Goal: Communication & Community: Answer question/provide support

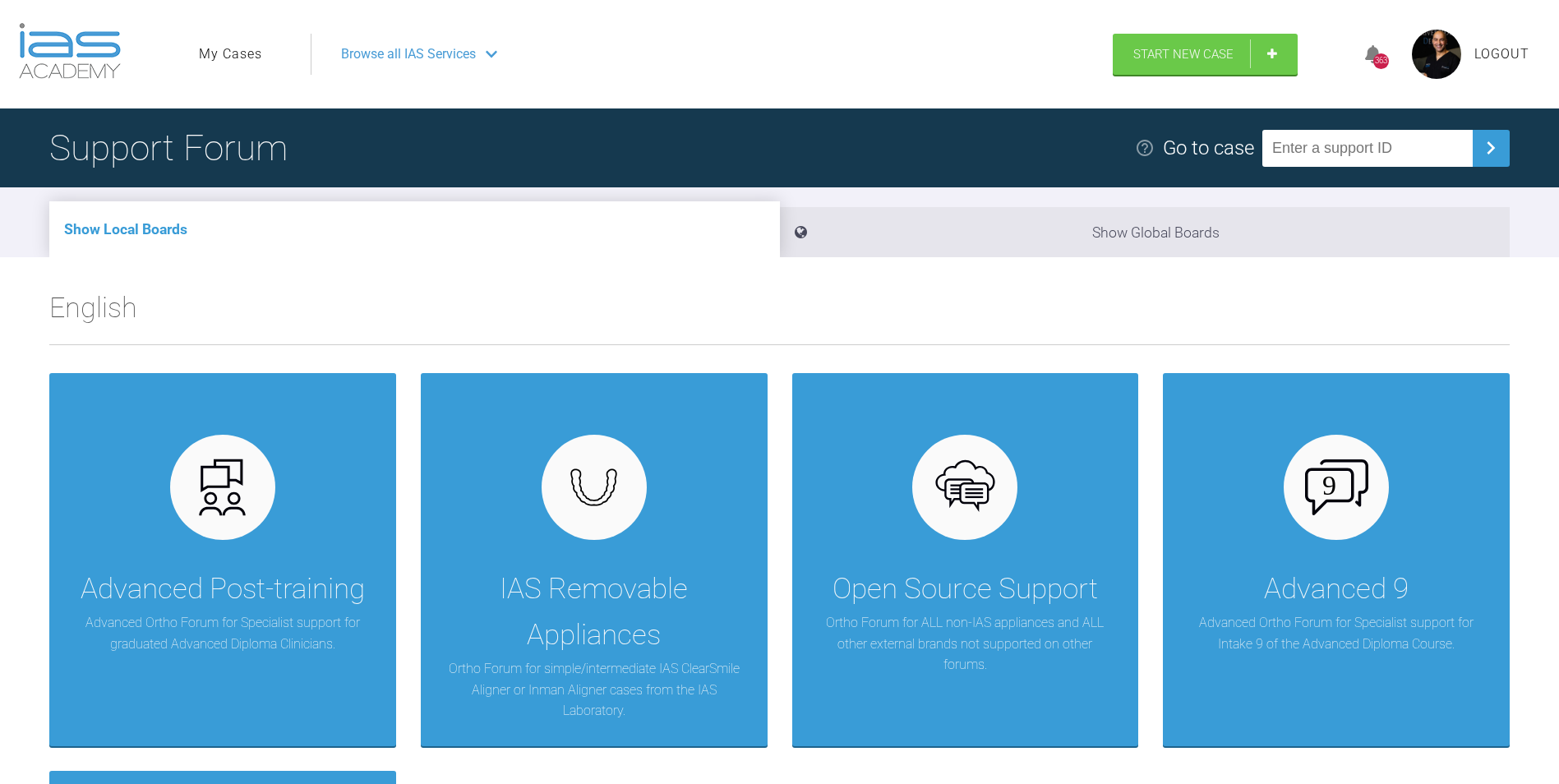
drag, startPoint x: 216, startPoint y: 44, endPoint x: 234, endPoint y: 80, distance: 40.2
click at [217, 44] on link "My Cases" at bounding box center [230, 54] width 64 height 21
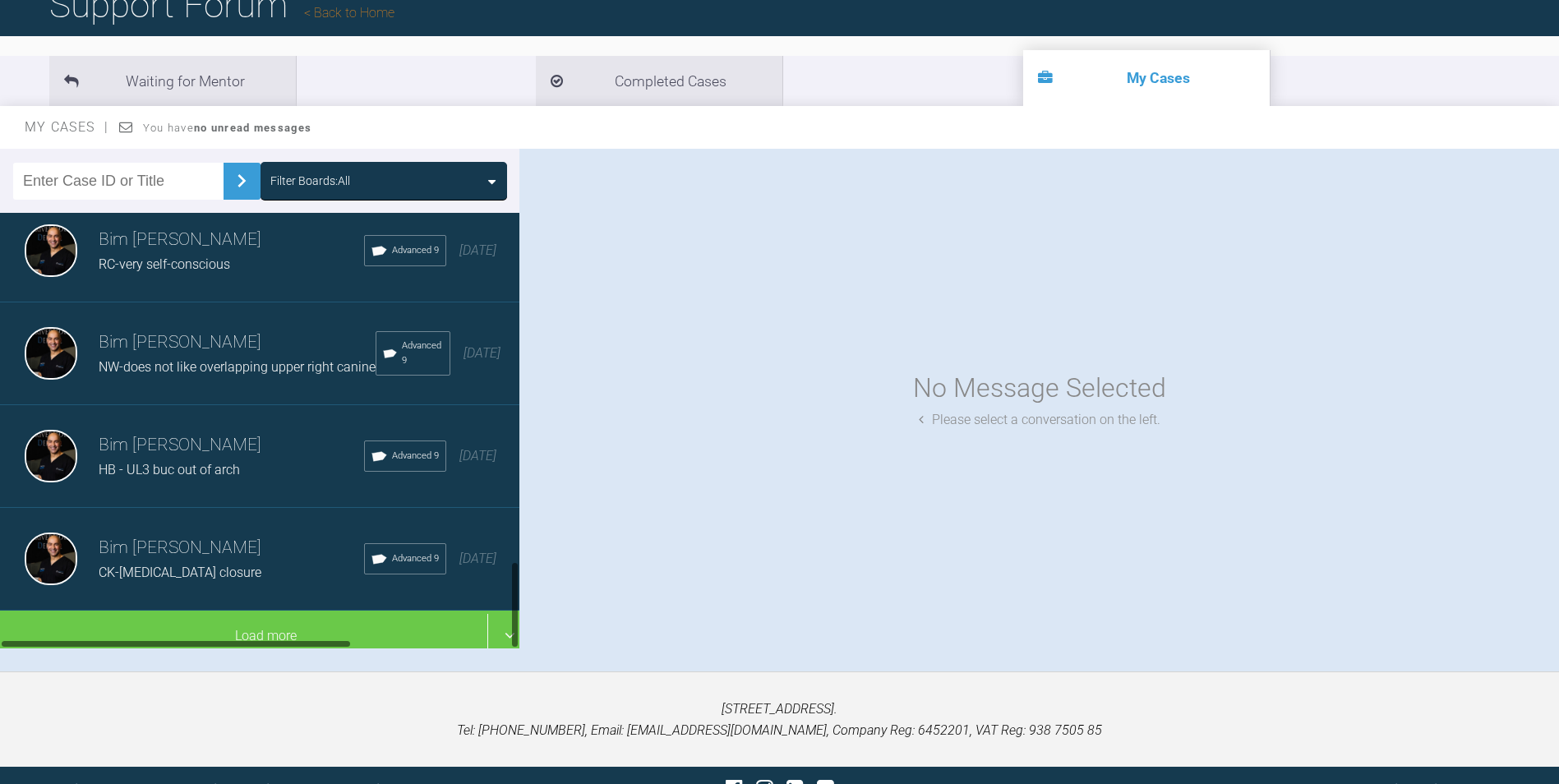
scroll to position [171, 0]
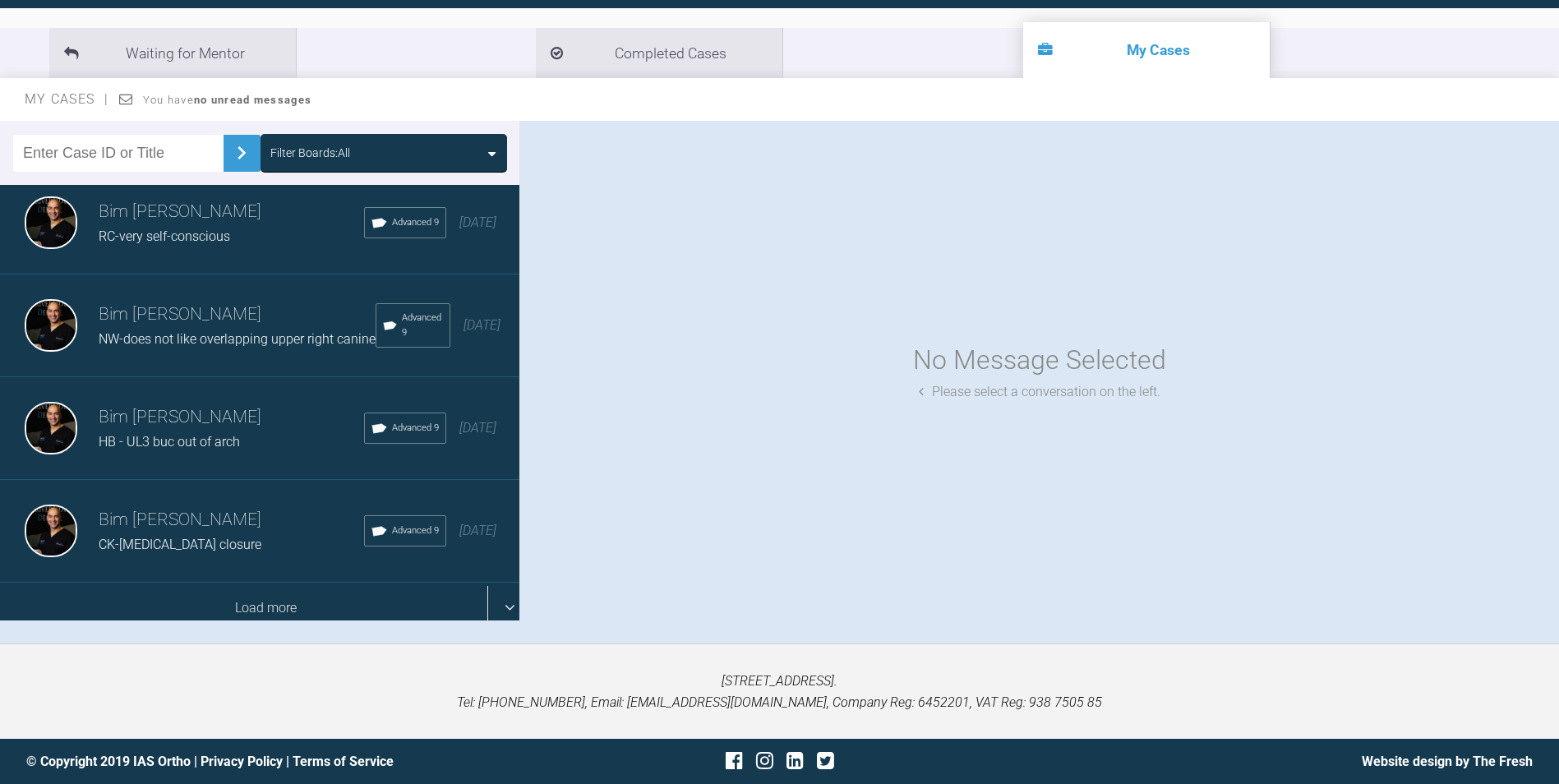
click at [235, 590] on div "Load more" at bounding box center [266, 608] width 531 height 51
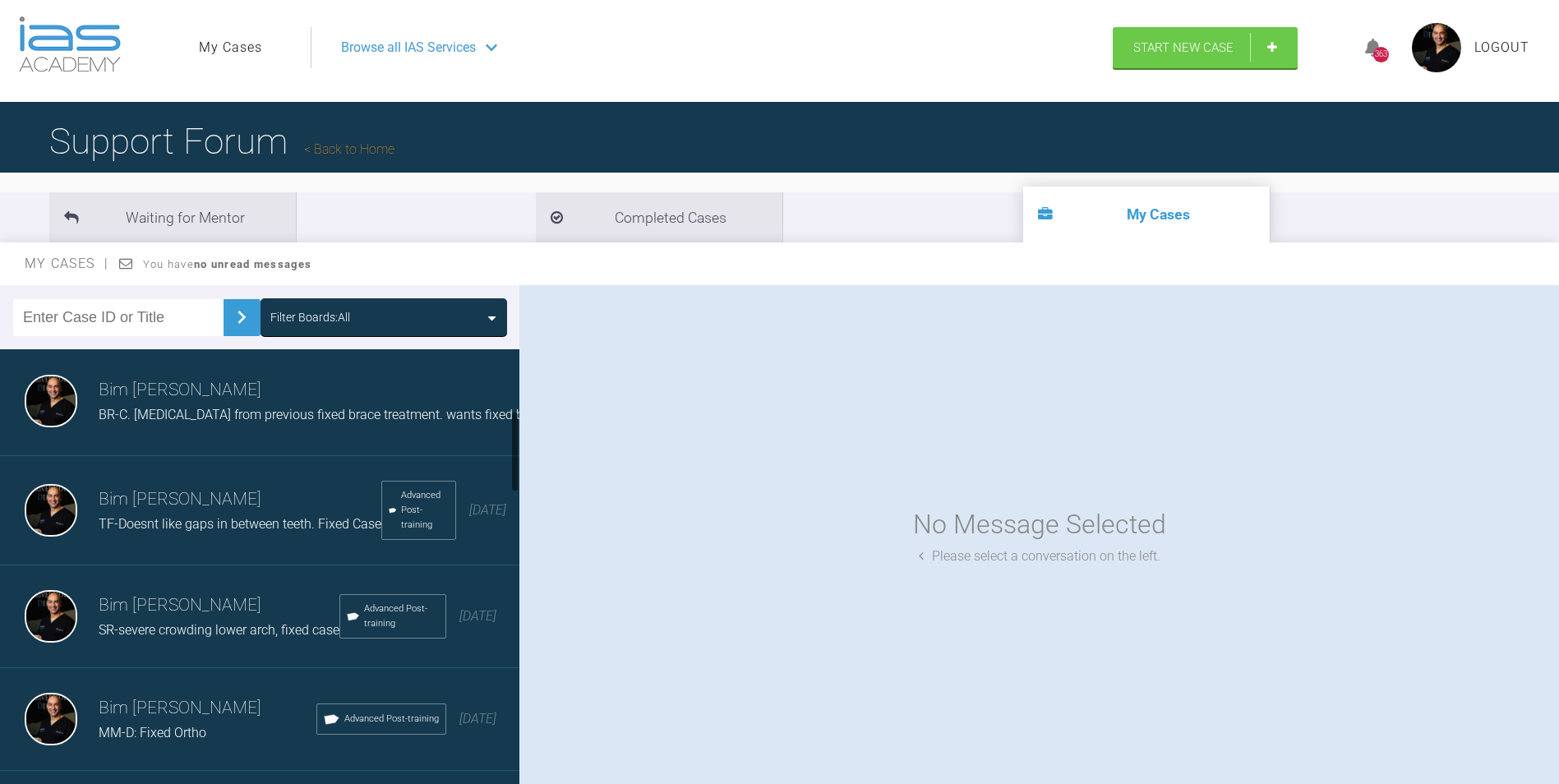
scroll to position [328, 0]
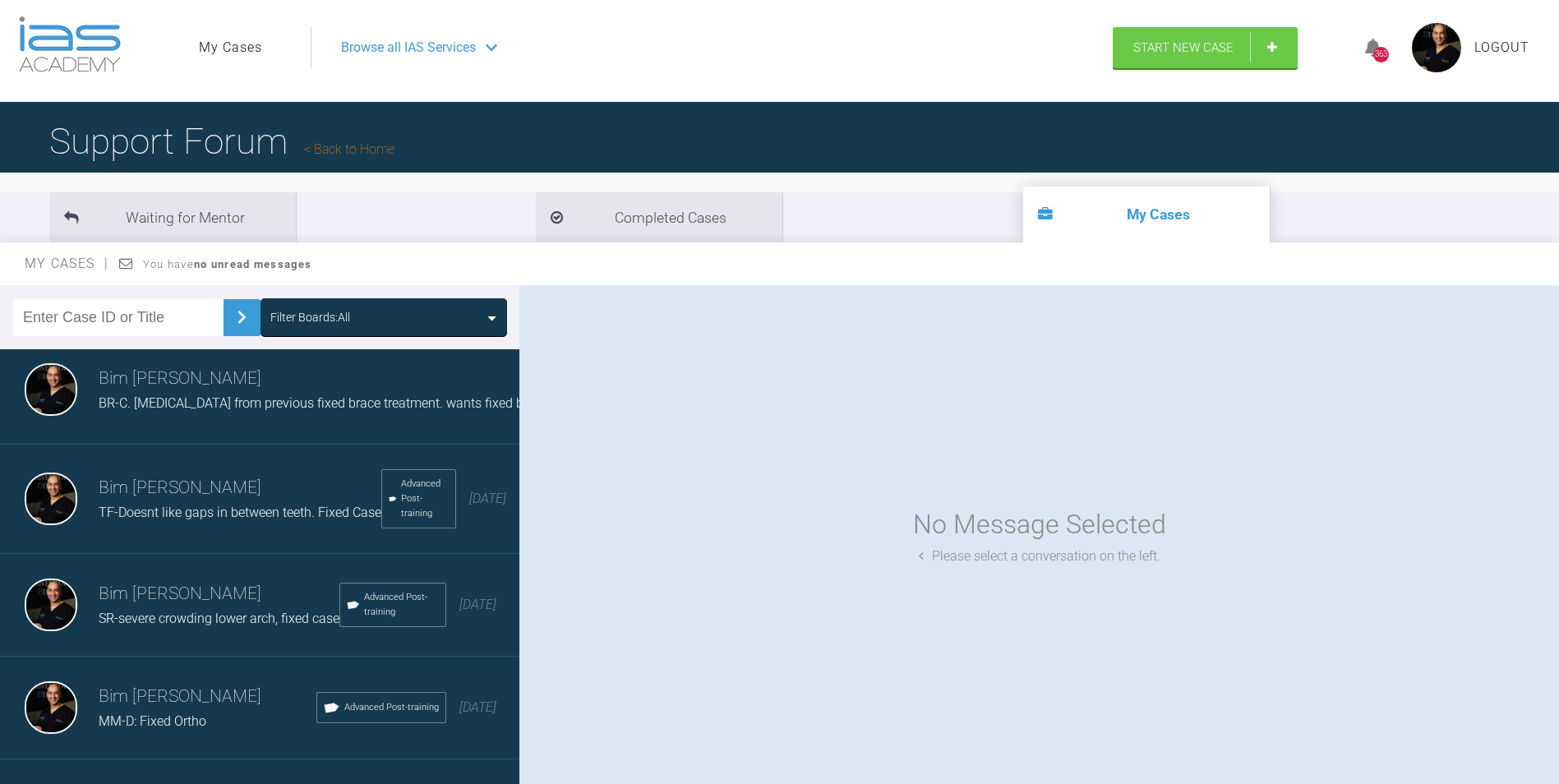
click at [273, 401] on span "BR-C. [MEDICAL_DATA] from previous fixed brace treatment. wants fixed braces ag…" at bounding box center [394, 403] width 593 height 16
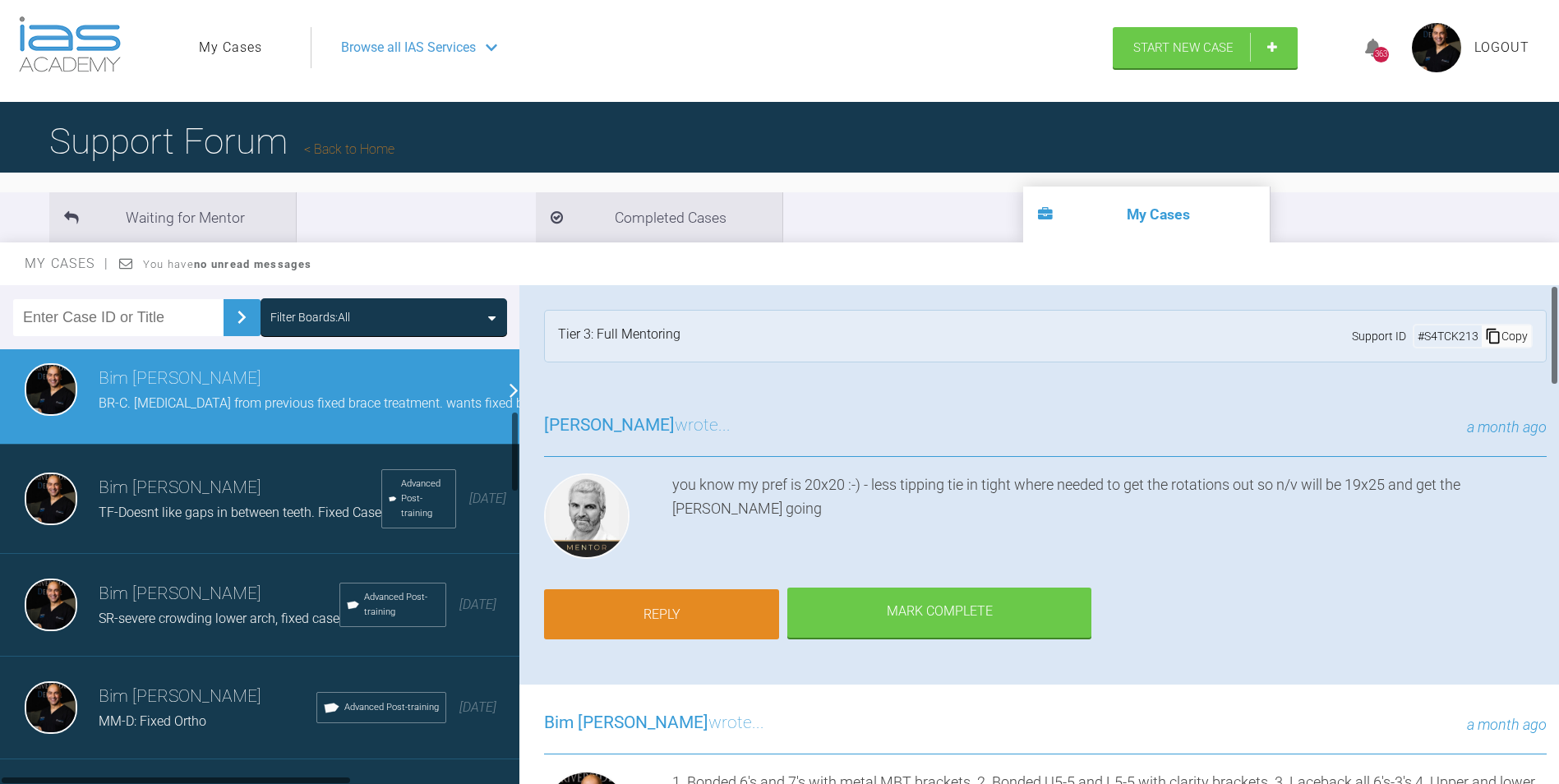
click at [719, 614] on link "Reply" at bounding box center [661, 615] width 235 height 51
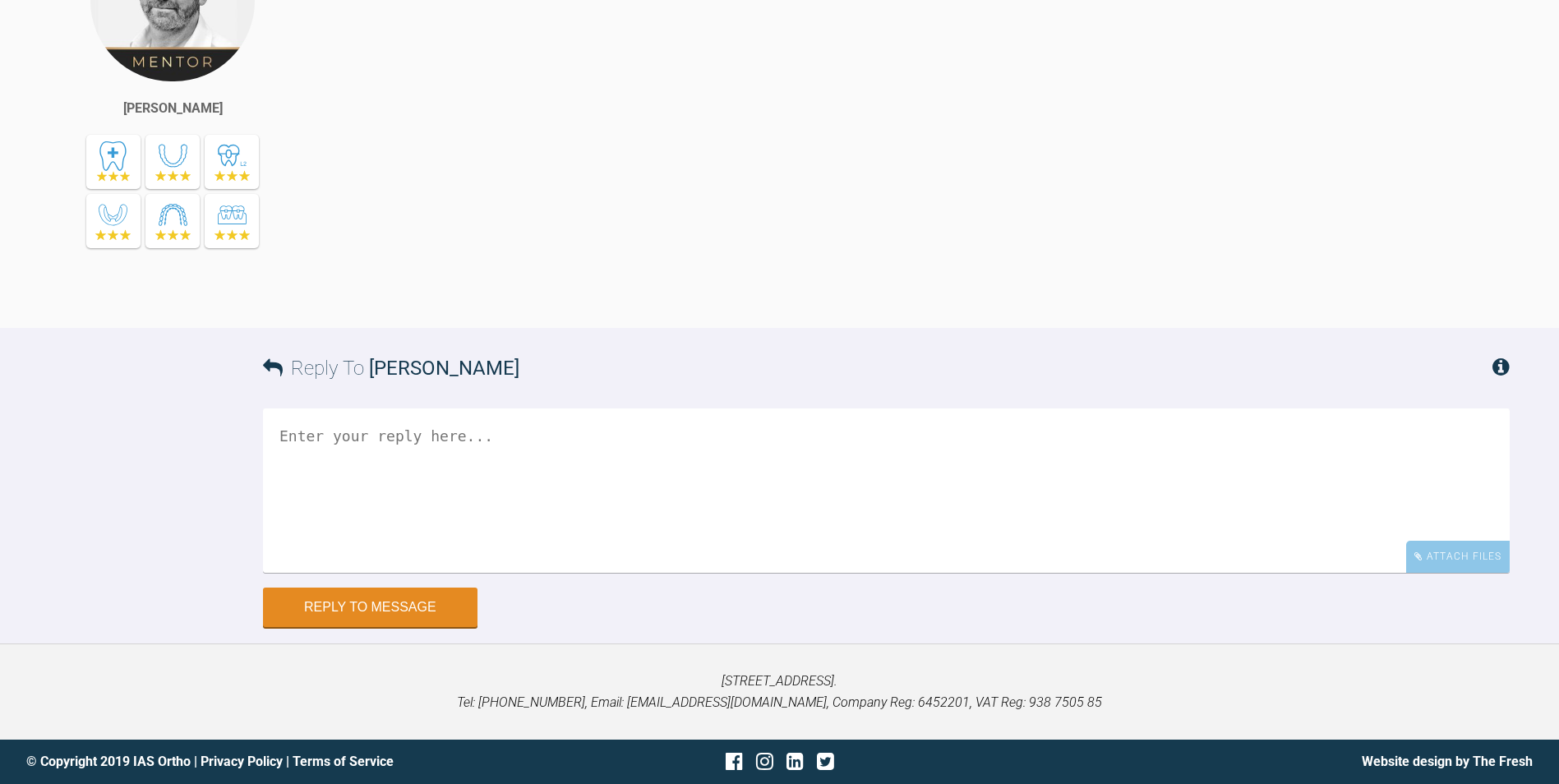
scroll to position [4366, 0]
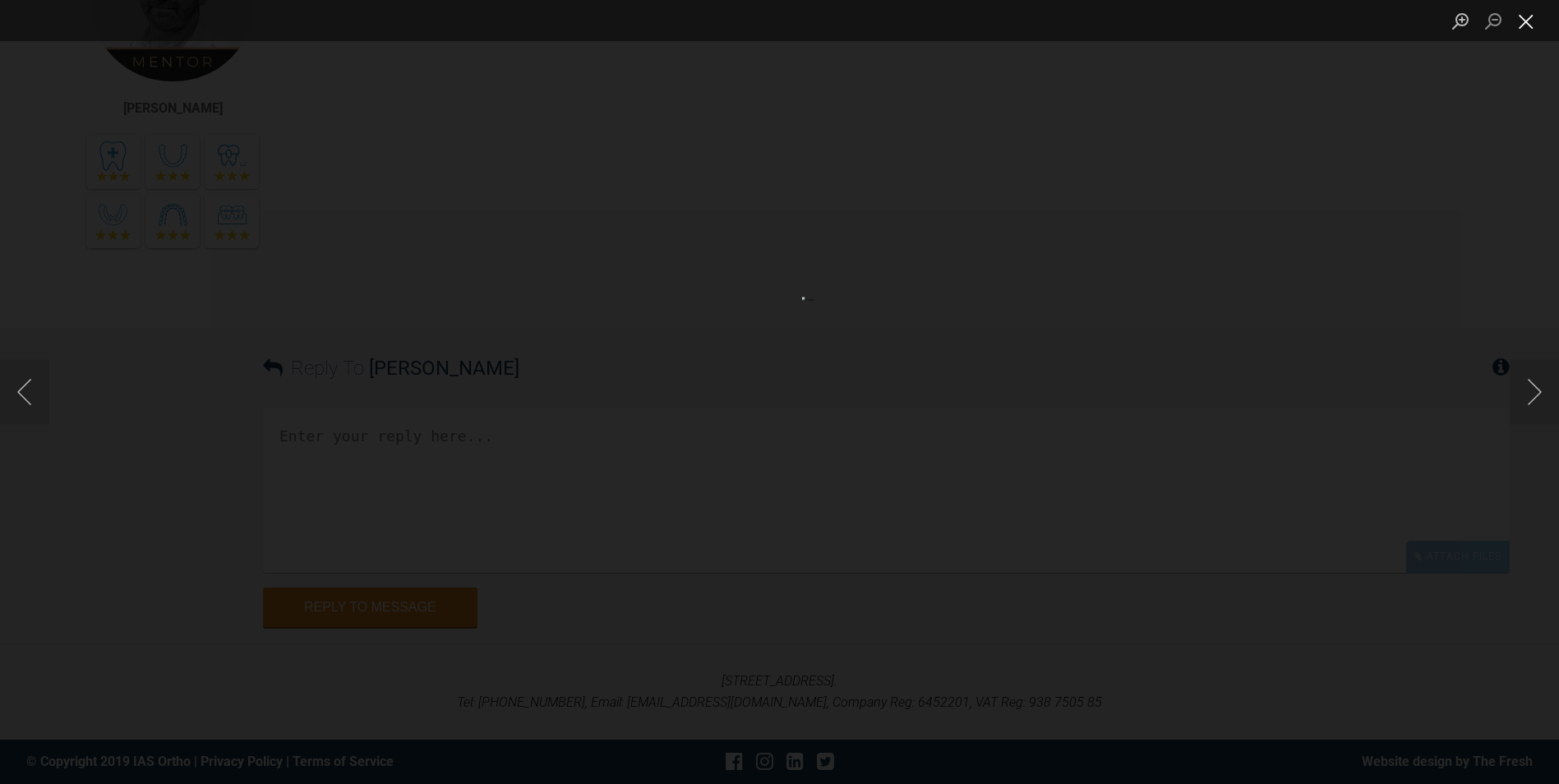
click at [1537, 19] on button "Close lightbox" at bounding box center [1526, 21] width 33 height 29
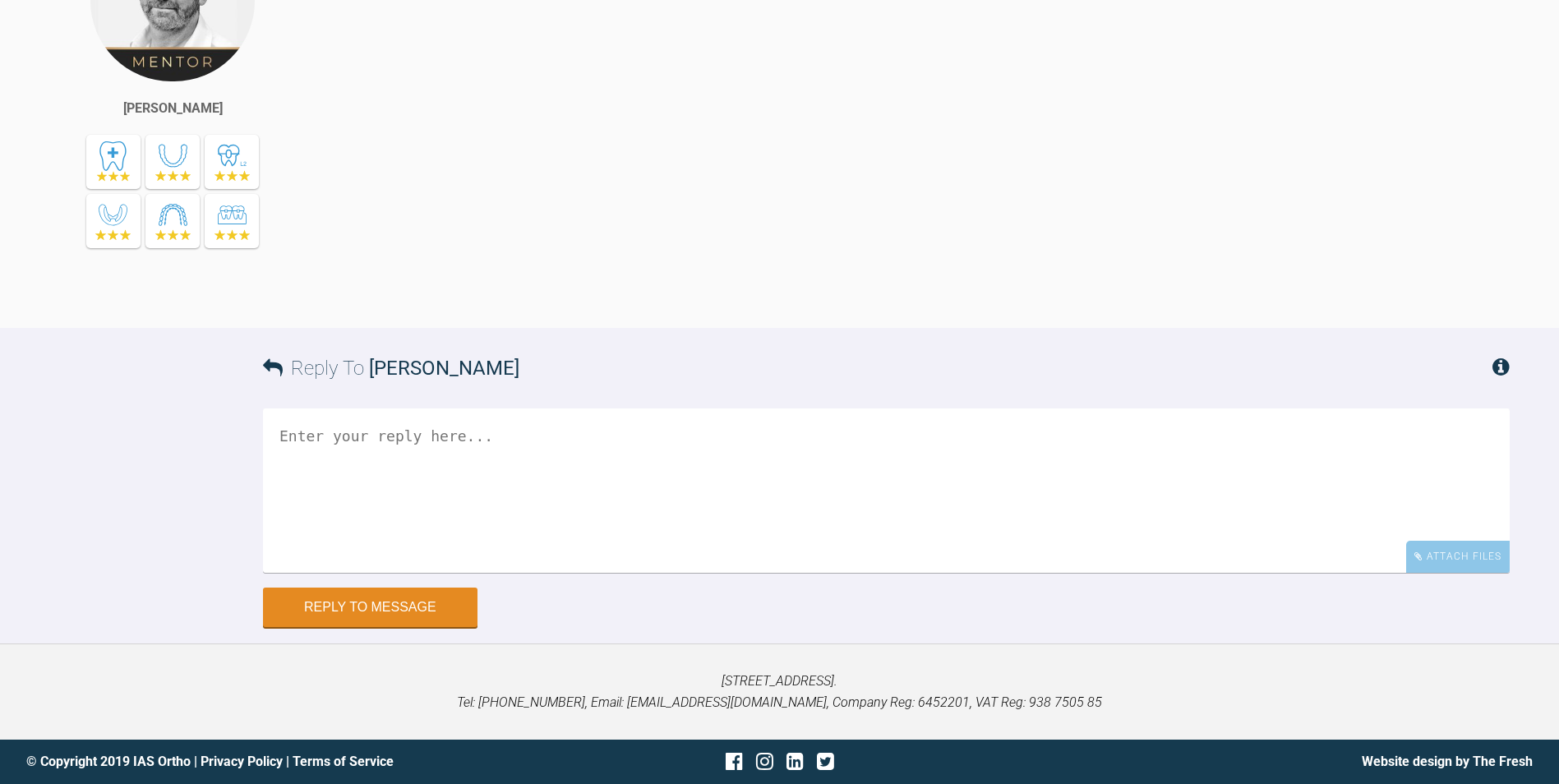
scroll to position [5023, 0]
paste textarea "LL1 not fully aligned, Monitor how it aligns with 20/20. 1. Upper and lower 20/…"
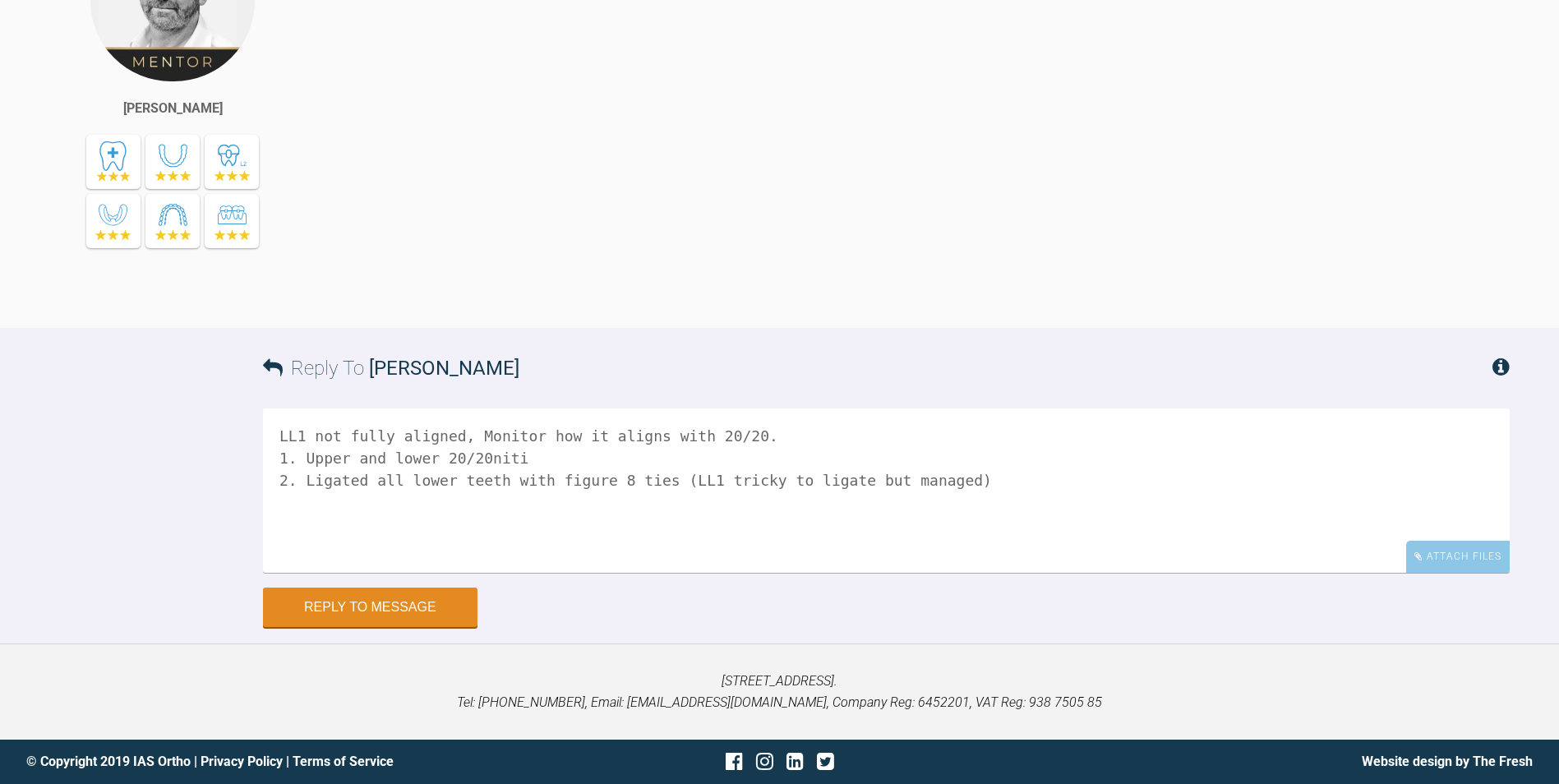
drag, startPoint x: 272, startPoint y: 433, endPoint x: 785, endPoint y: 441, distance: 513.1
click at [785, 441] on textarea "LL1 not fully aligned, Monitor how it aligns with 20/20. 1. Upper and lower 20/…" at bounding box center [886, 490] width 1246 height 164
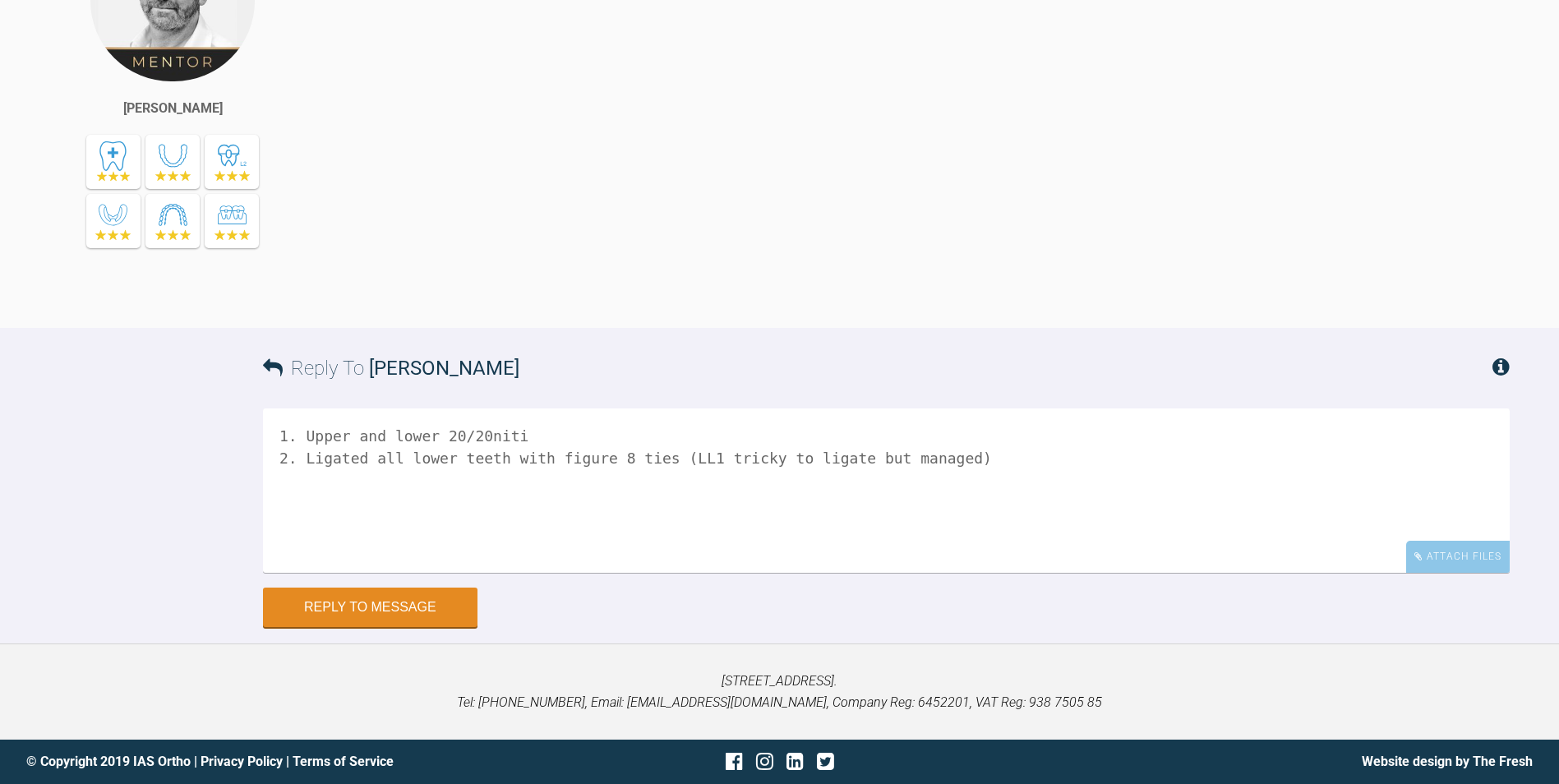
click at [925, 476] on textarea "1. Upper and lower 20/20niti 2. Ligated all lower teeth with figure 8 ties (LL1…" at bounding box center [886, 490] width 1246 height 164
click at [942, 486] on textarea "1. Upper and lower 20/20niti 2. Ligated all lower teeth with figure 8 ties (LL1…" at bounding box center [886, 490] width 1246 height 164
paste textarea "LL1 not fully aligned, Monitor how it aligns with 20/20."
click at [295, 442] on textarea "1. Upper and lower 20/20niti 2. Ligated all lower teeth with figure 8 ties (LL1…" at bounding box center [886, 490] width 1246 height 164
drag, startPoint x: 276, startPoint y: 499, endPoint x: 762, endPoint y: 520, distance: 486.5
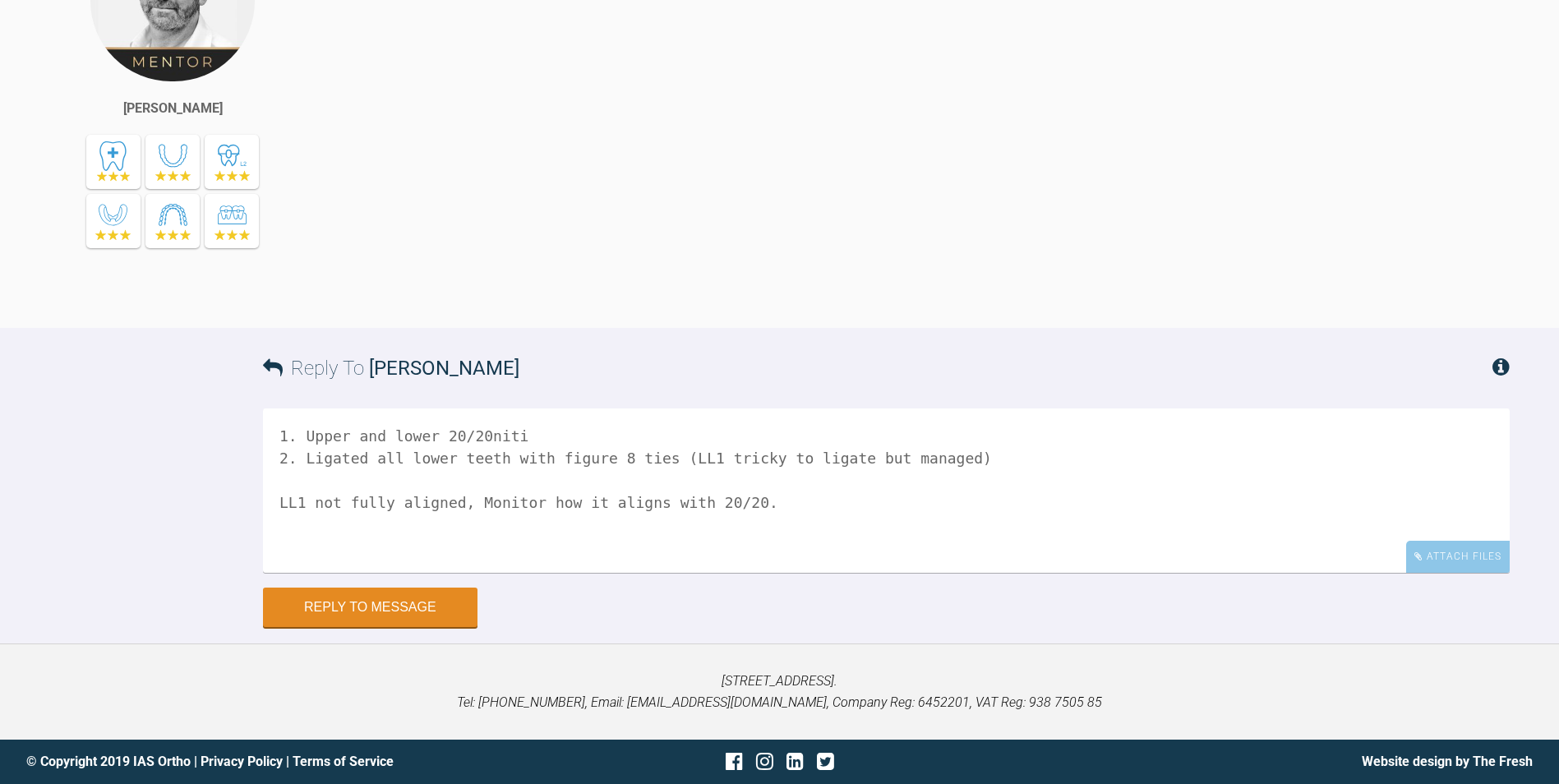
click at [762, 520] on textarea "1. Upper and lower 20/20niti 2. Ligated all lower teeth with figure 8 ties (LL1…" at bounding box center [886, 490] width 1246 height 164
click at [788, 521] on textarea "1. Upper and lower 20/20niti 2. Ligated all lower teeth with figure 8 ties (LL1…" at bounding box center [886, 490] width 1246 height 164
click at [788, 499] on textarea "1. Upper and lower 20/20niti 2. Ligated all lower teeth with figure 8 ties (LL1…" at bounding box center [886, 490] width 1246 height 164
click at [545, 549] on textarea "1. Upper and lower 20/20niti 2. Ligated all lower teeth with figure 8 ties (LL1…" at bounding box center [886, 490] width 1246 height 164
drag, startPoint x: 651, startPoint y: 462, endPoint x: 957, endPoint y: 461, distance: 306.0
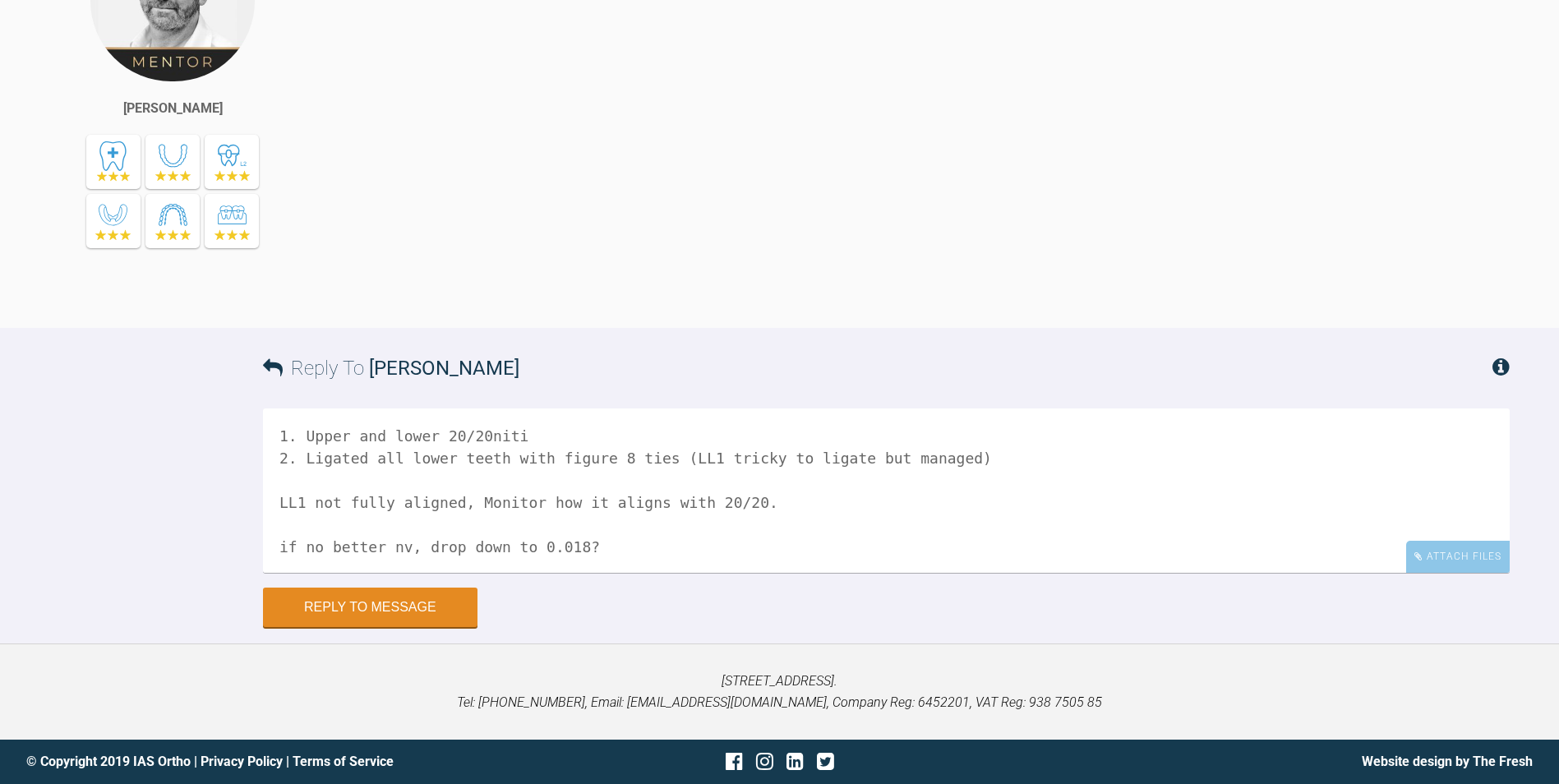
click at [957, 461] on textarea "1. Upper and lower 20/20niti 2. Ligated all lower teeth with figure 8 ties (LL1…" at bounding box center [886, 490] width 1246 height 164
type textarea "1. Upper and lower 20/20niti 2. Ligated all lower teeth with figure 8 ties, jus…"
drag, startPoint x: 1458, startPoint y: 554, endPoint x: 1410, endPoint y: 555, distance: 48.0
click at [1458, 554] on div "Attach Files" at bounding box center [1457, 556] width 103 height 32
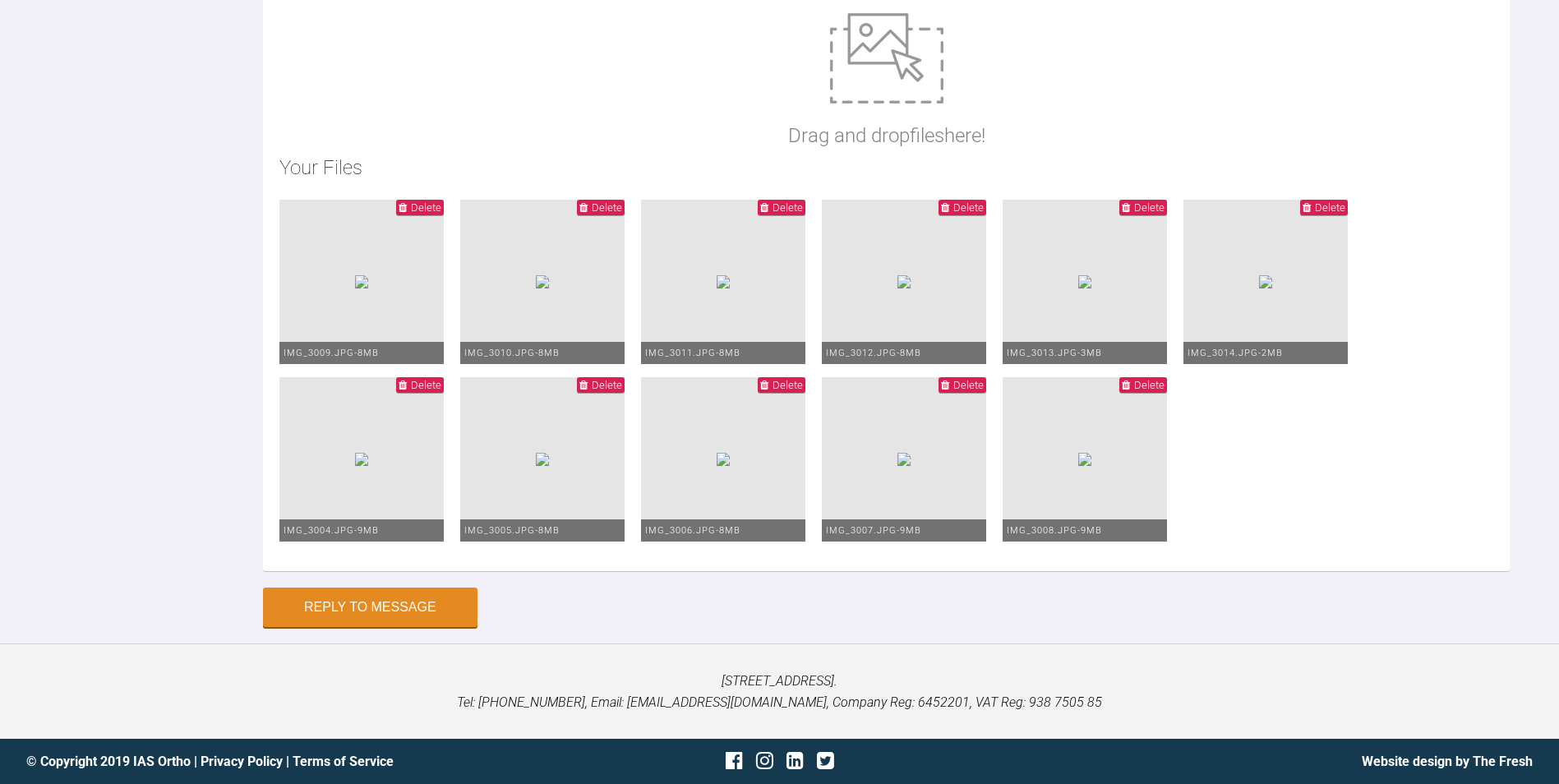
scroll to position [5791, 0]
click at [308, 605] on button "Reply to Message" at bounding box center [371, 609] width 215 height 40
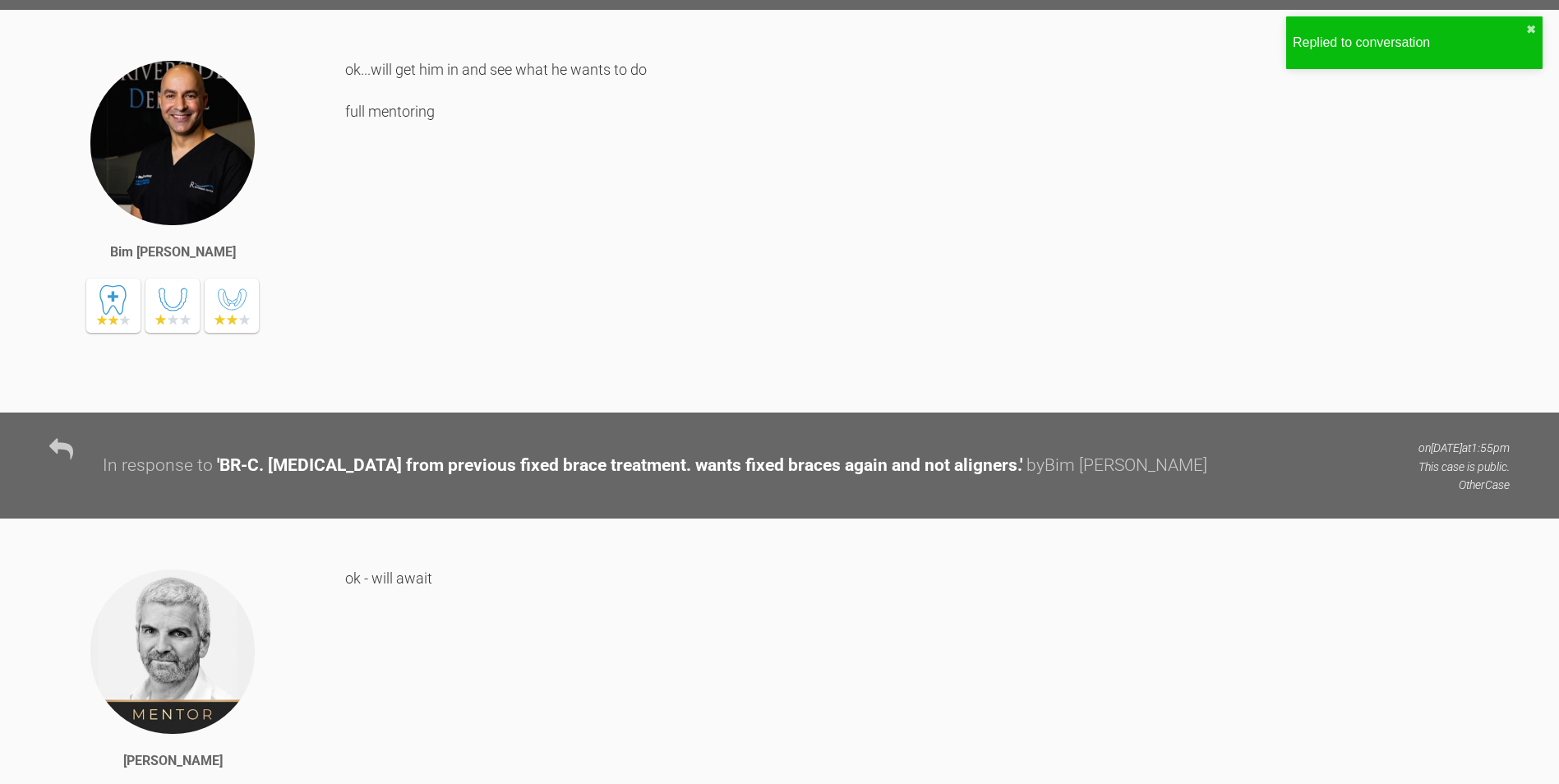
scroll to position [0, 0]
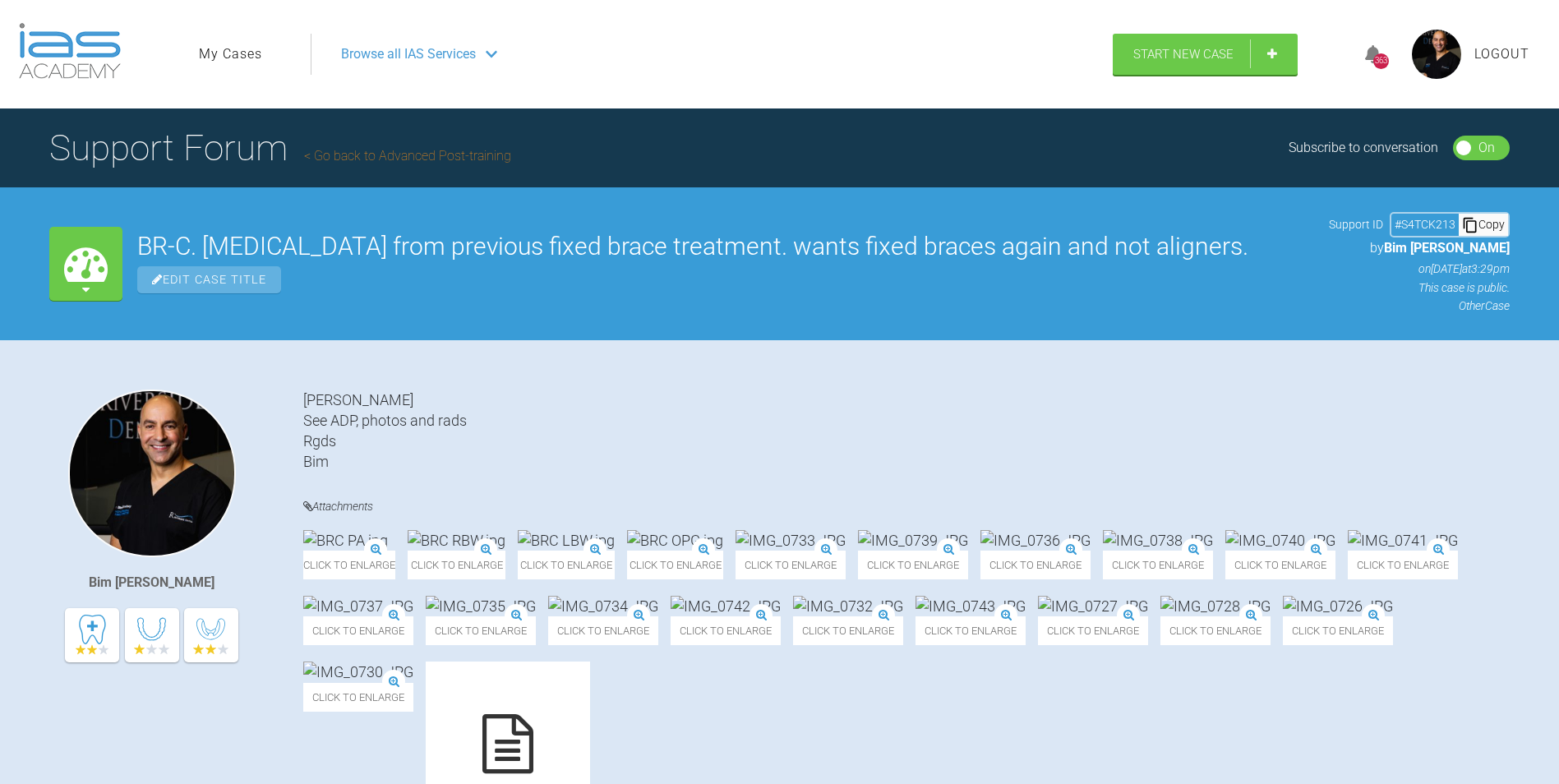
click at [230, 64] on link "My Cases" at bounding box center [230, 54] width 64 height 21
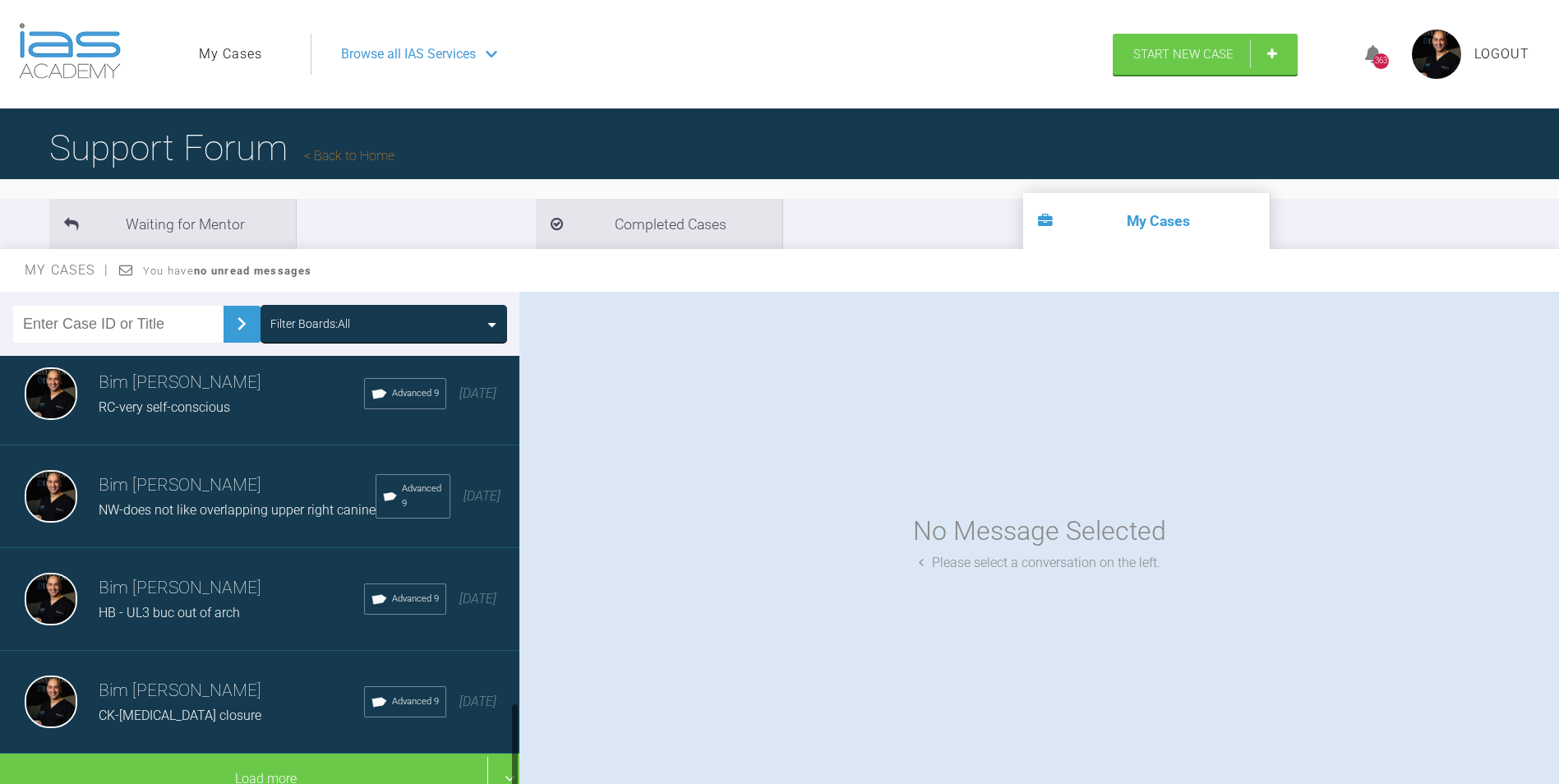
scroll to position [1726, 0]
click at [206, 605] on span "HB - UL3 buc out of arch" at bounding box center [168, 612] width 141 height 16
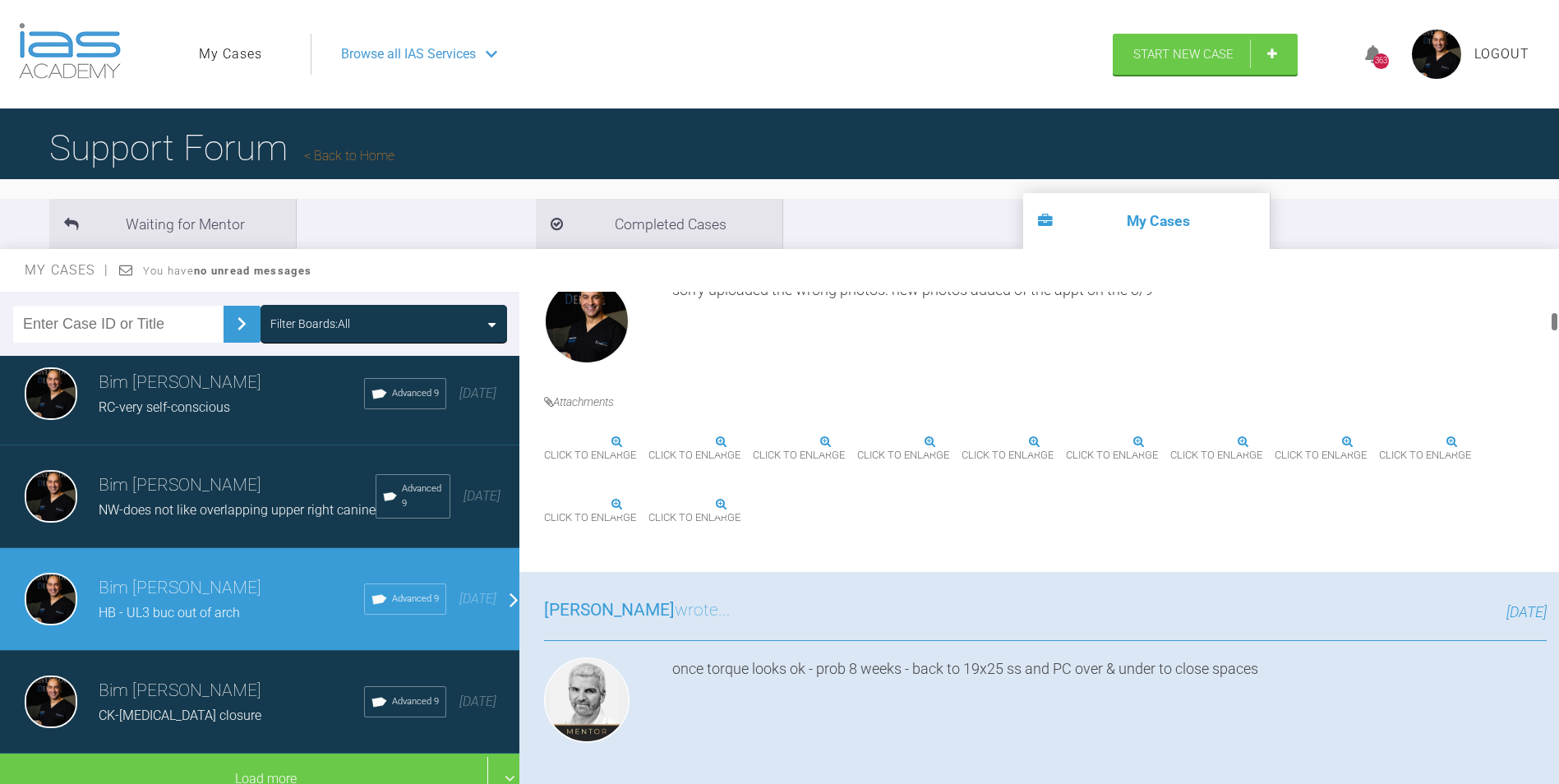
scroll to position [986, 0]
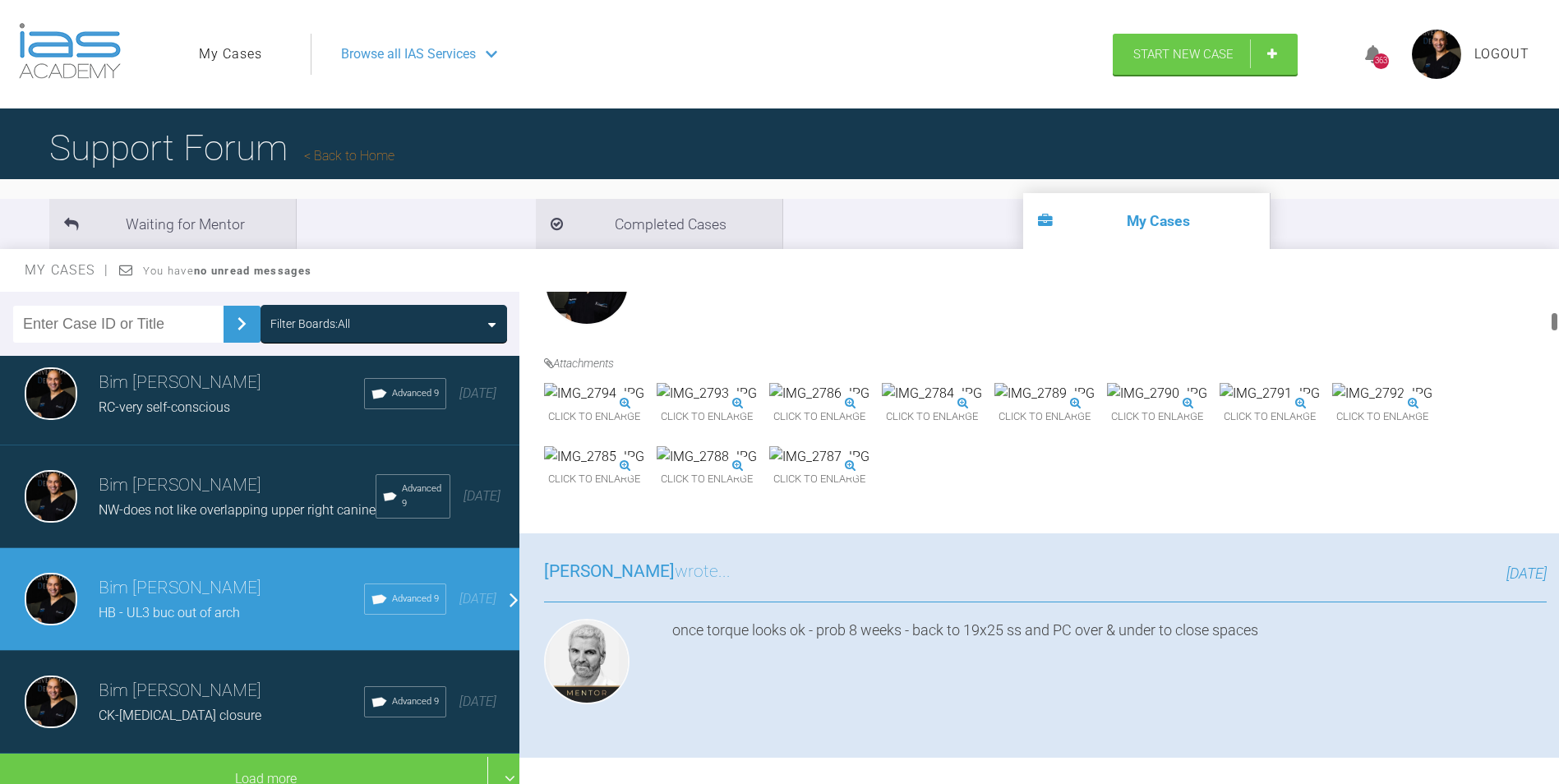
click at [1219, 404] on img at bounding box center [1268, 394] width 100 height 21
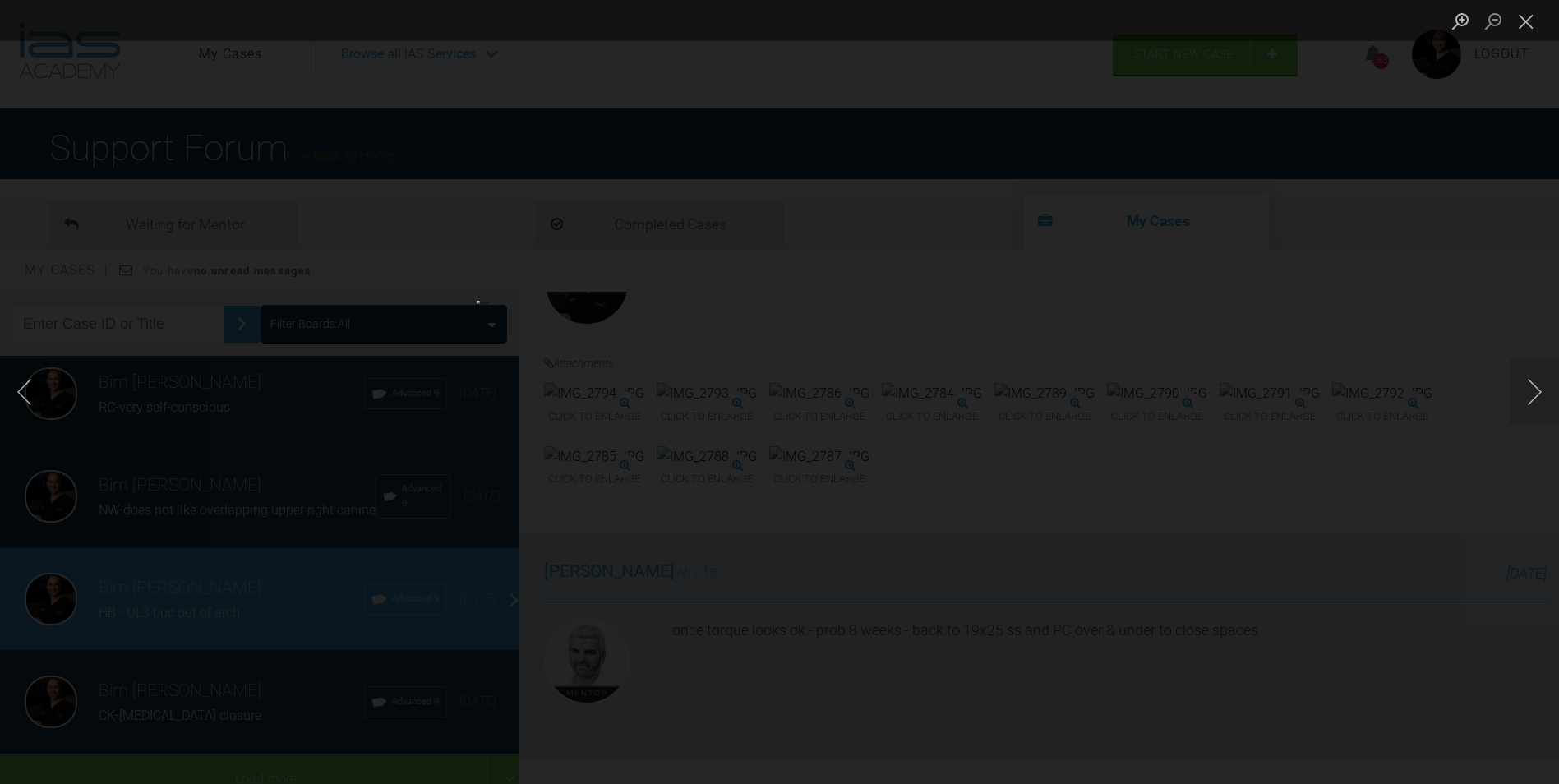
drag, startPoint x: 1529, startPoint y: 26, endPoint x: 1514, endPoint y: 39, distance: 19.8
click at [1529, 26] on button "Close lightbox" at bounding box center [1526, 21] width 33 height 29
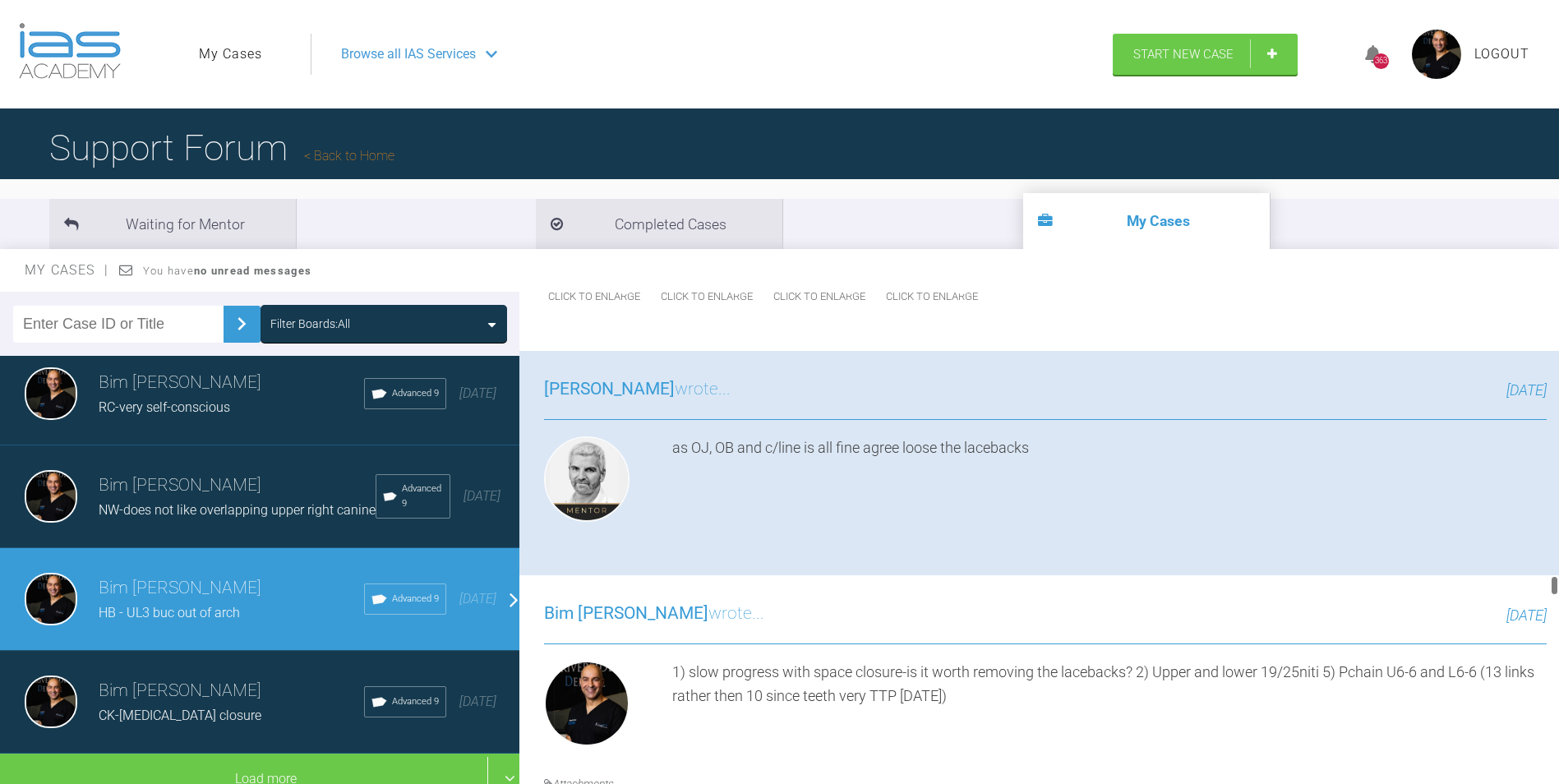
scroll to position [0, 0]
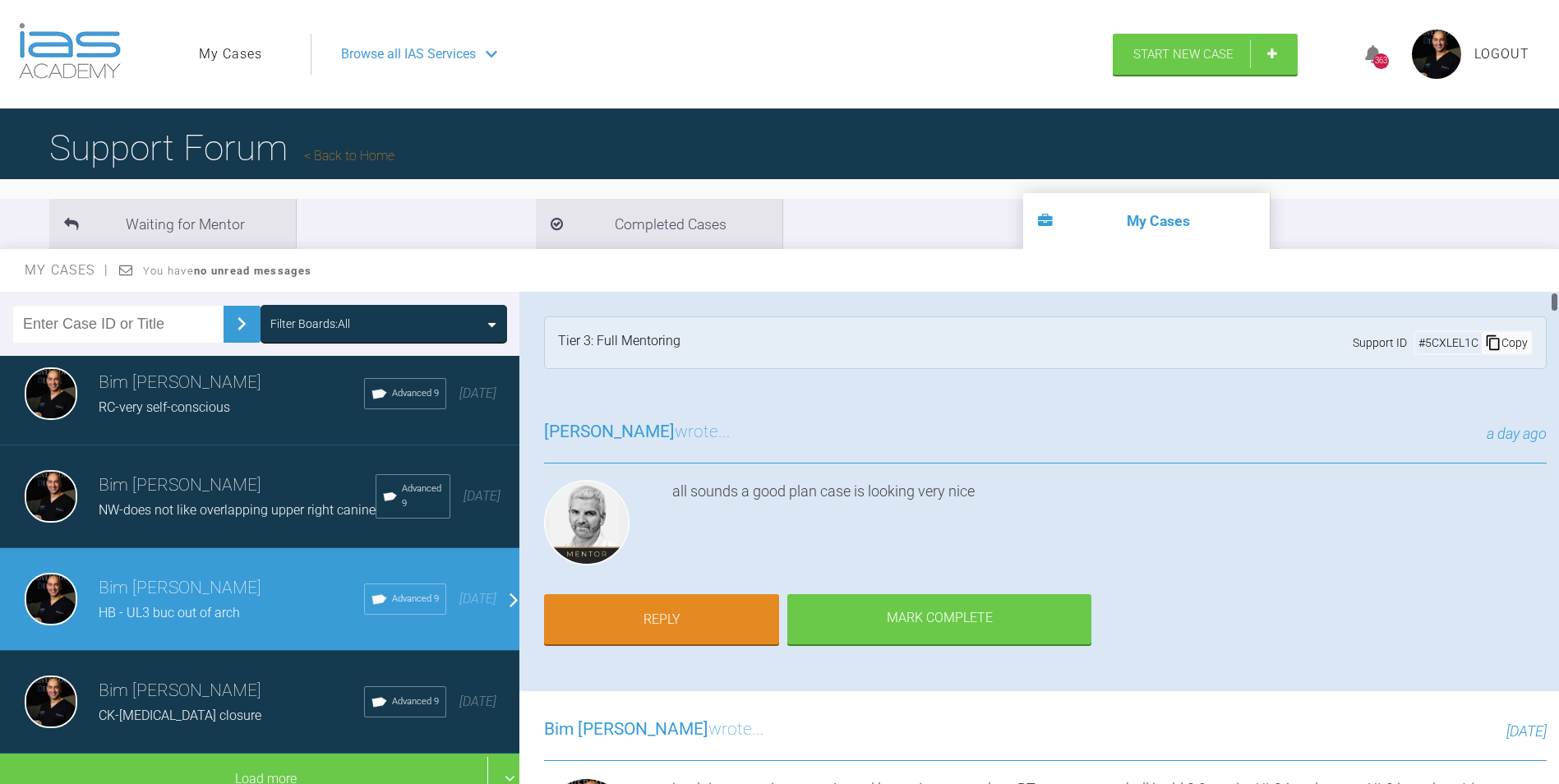
drag, startPoint x: 1554, startPoint y: 417, endPoint x: 1573, endPoint y: 168, distance: 249.7
click at [1559, 168] on html "My Cases Logout Browse all IAS Services Start New Case 363 Logout Support Forum…" at bounding box center [779, 477] width 1559 height 955
click at [676, 618] on link "Reply" at bounding box center [661, 621] width 235 height 51
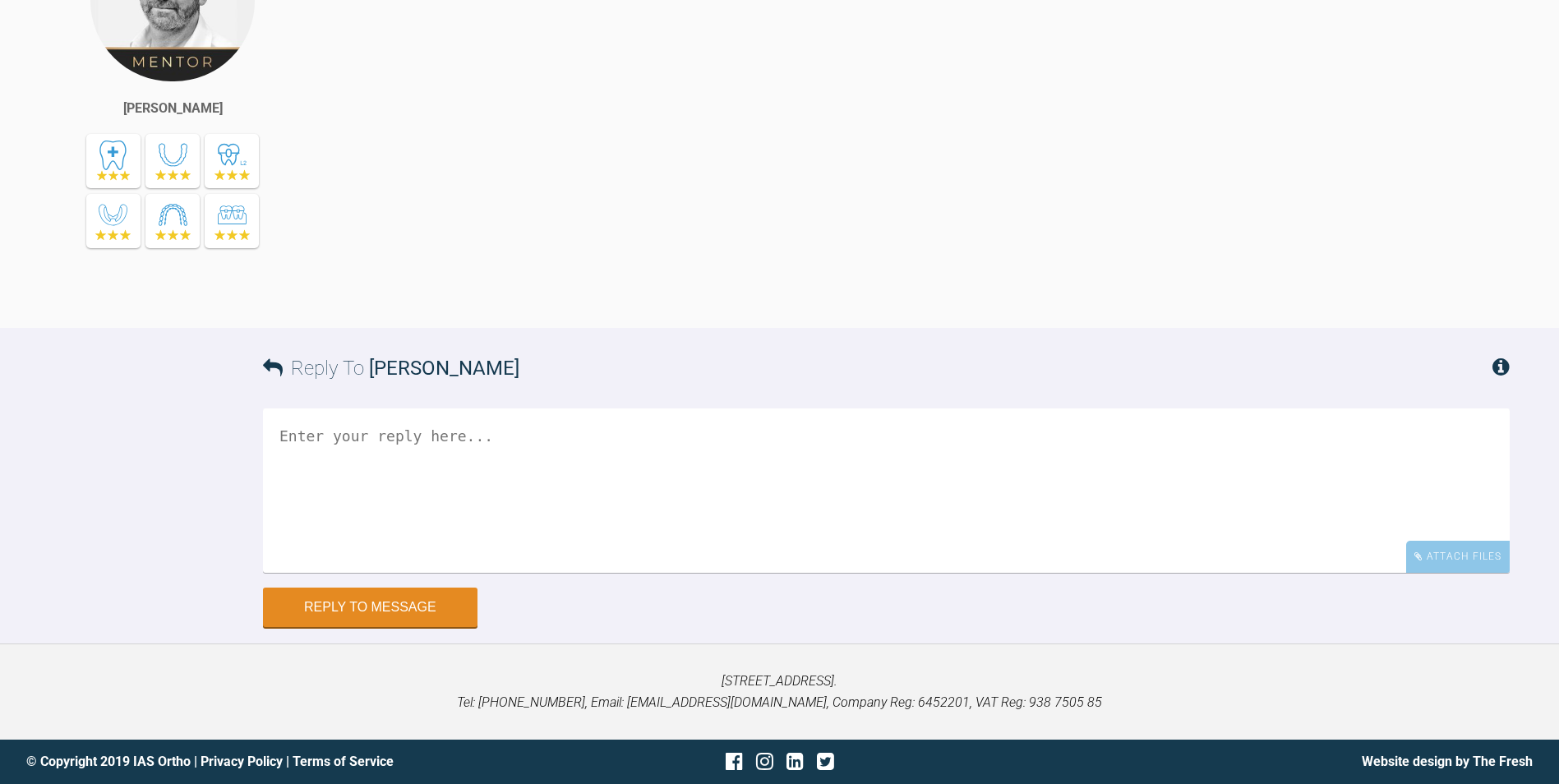
scroll to position [38498, 0]
click at [607, 527] on textarea at bounding box center [886, 491] width 1246 height 164
click at [326, 433] on textarea "IPR Ul34, laceback UL56 and PC UL35?" at bounding box center [886, 491] width 1246 height 164
type textarea "IPR UL34, laceback UL56 and PC UL35?"
click at [380, 608] on button "Reply to Message" at bounding box center [371, 610] width 215 height 40
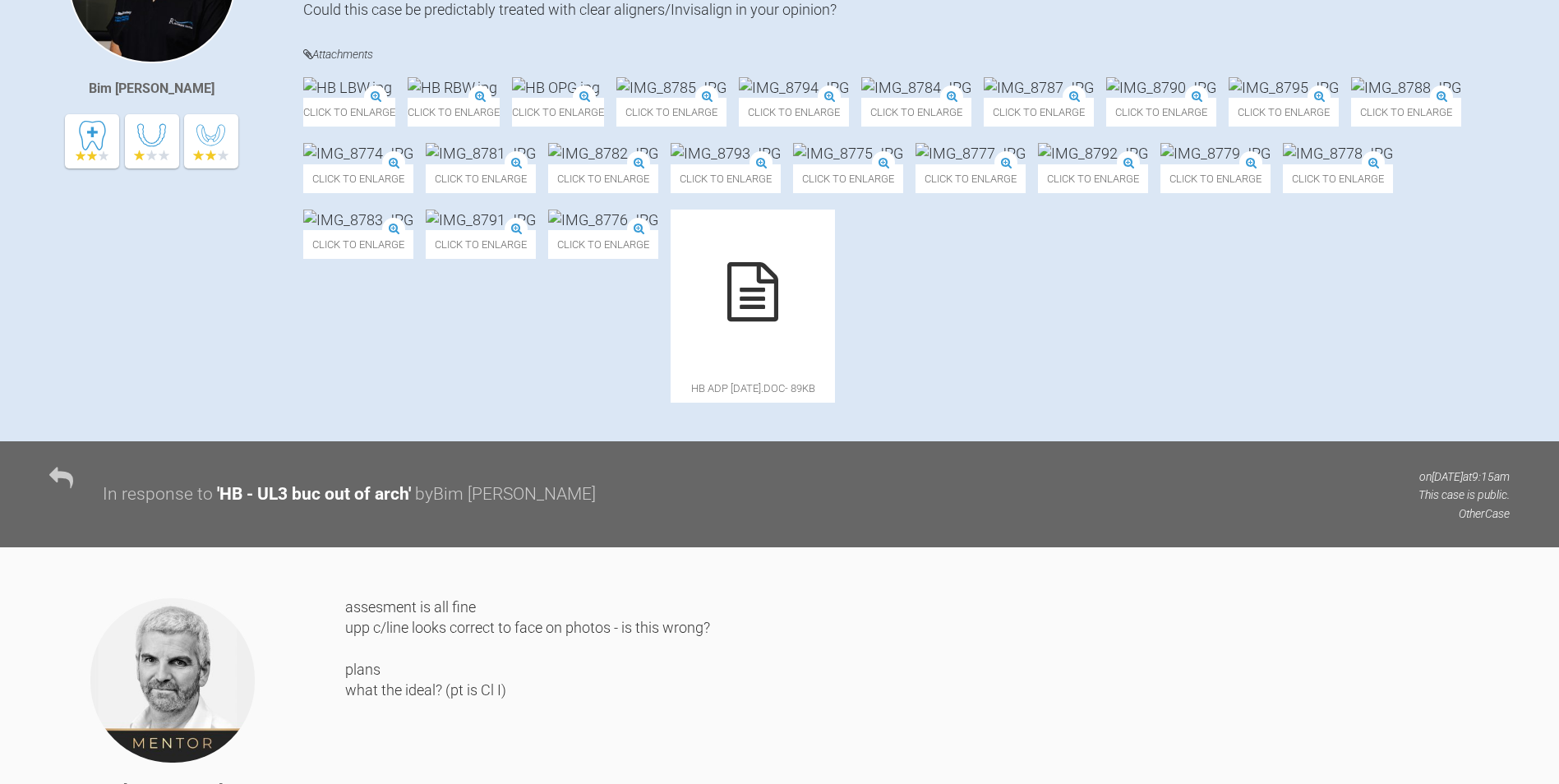
scroll to position [0, 0]
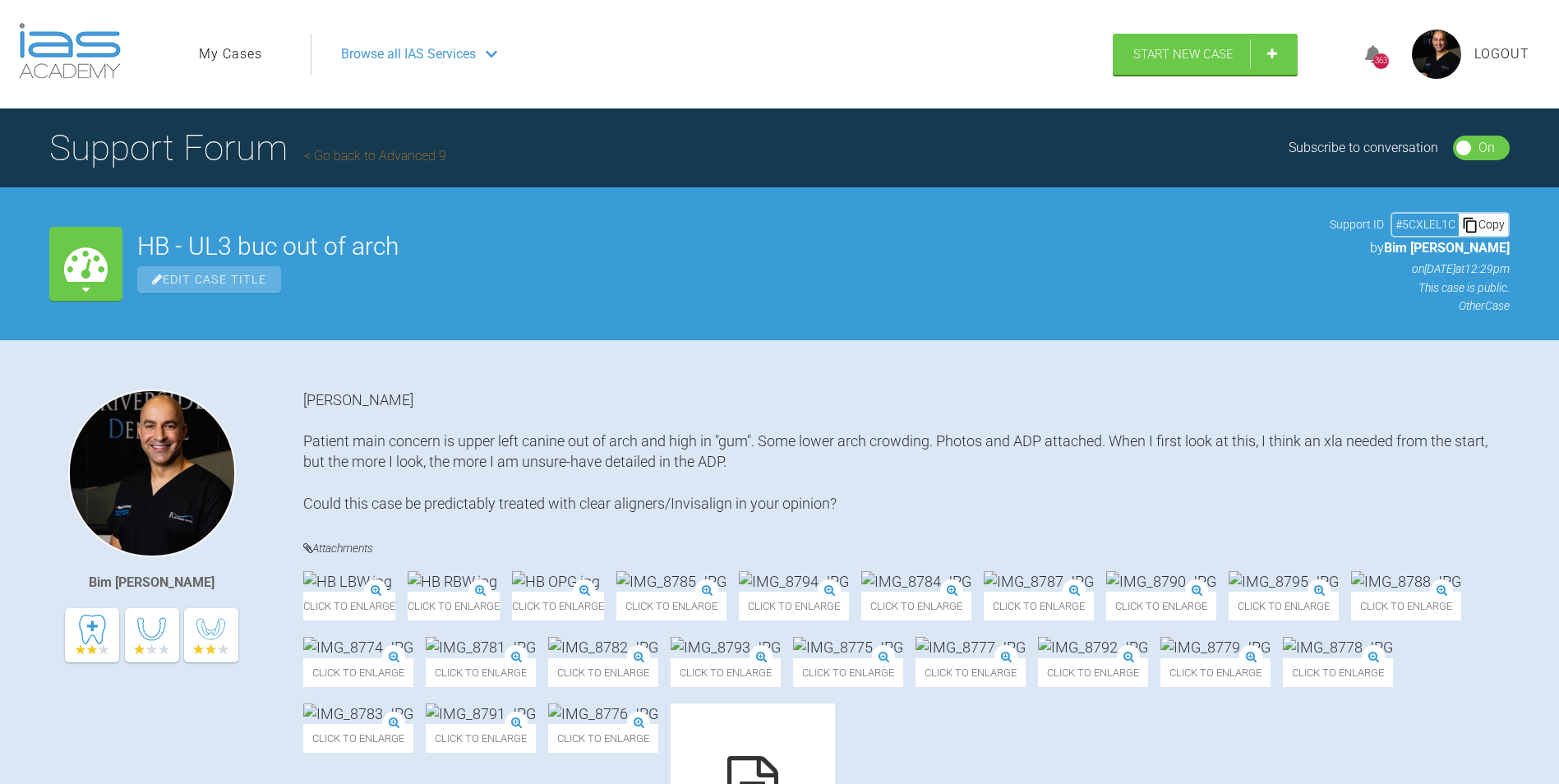
click at [234, 40] on ul "My Cases" at bounding box center [254, 54] width 111 height 41
click at [229, 54] on link "My Cases" at bounding box center [230, 54] width 64 height 21
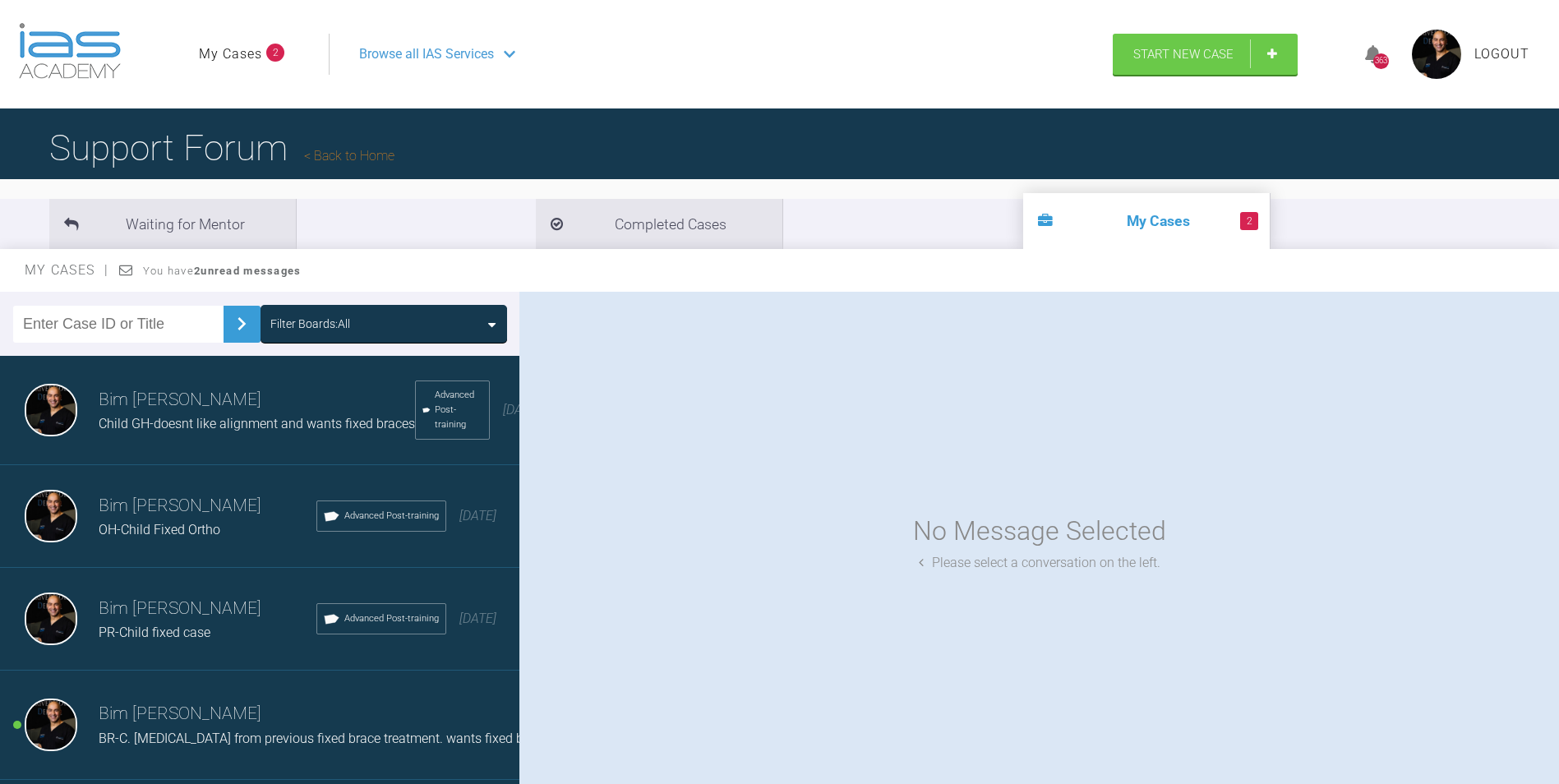
click at [180, 421] on span "Child GH-doesnt like alignment and wants fixed braces" at bounding box center [256, 423] width 316 height 16
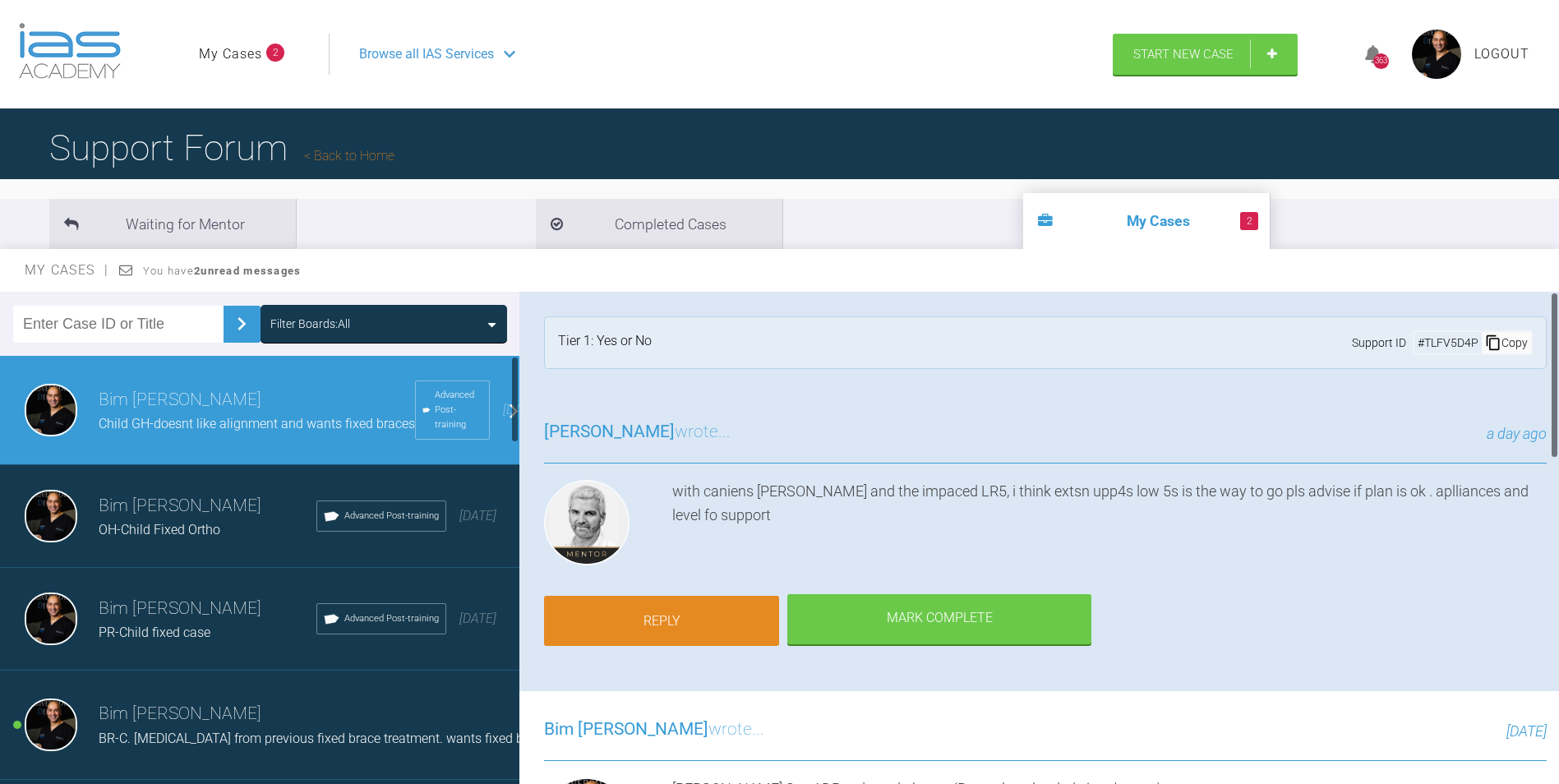
click at [707, 615] on link "Reply" at bounding box center [661, 621] width 235 height 51
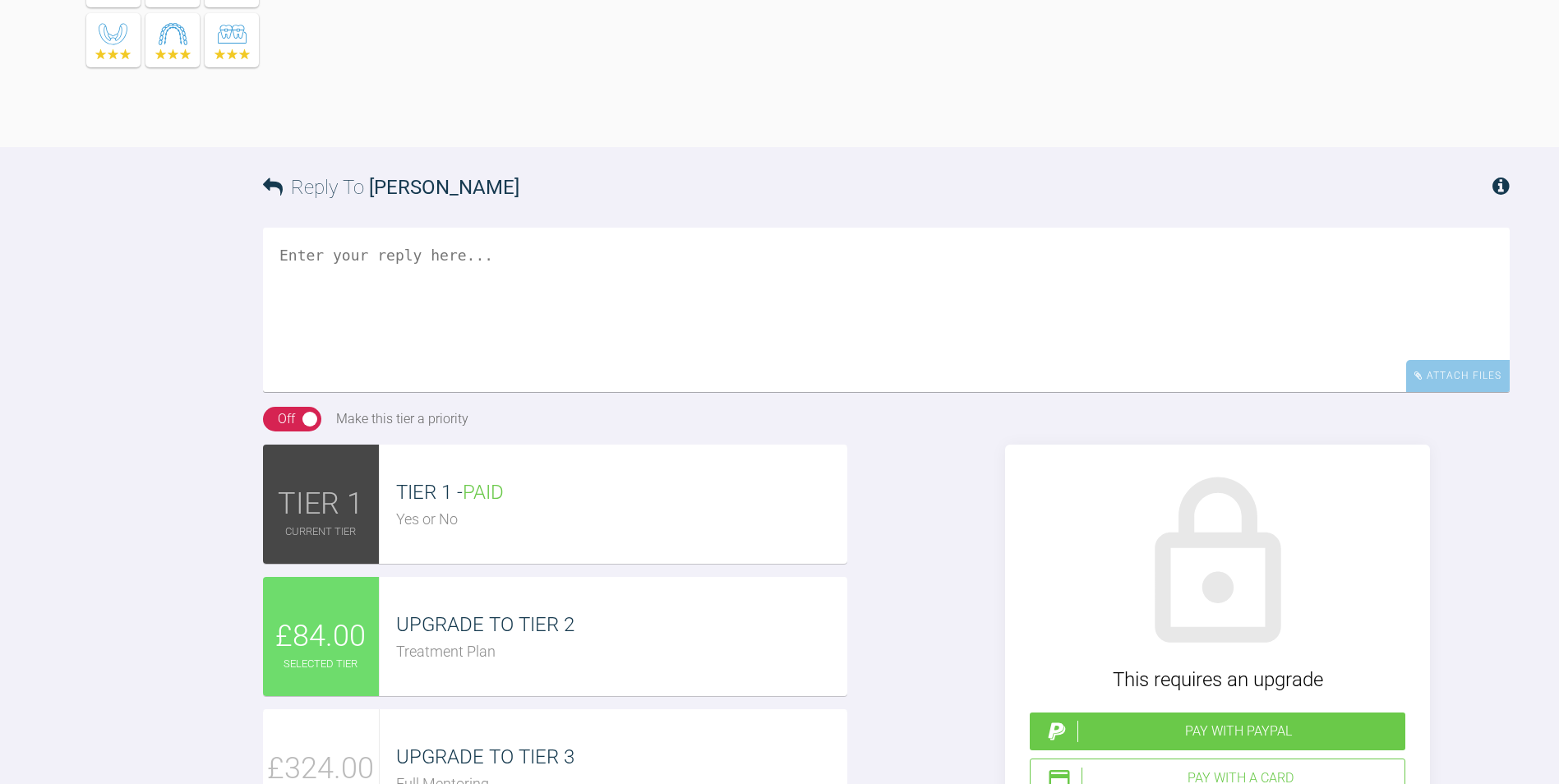
scroll to position [1372, 0]
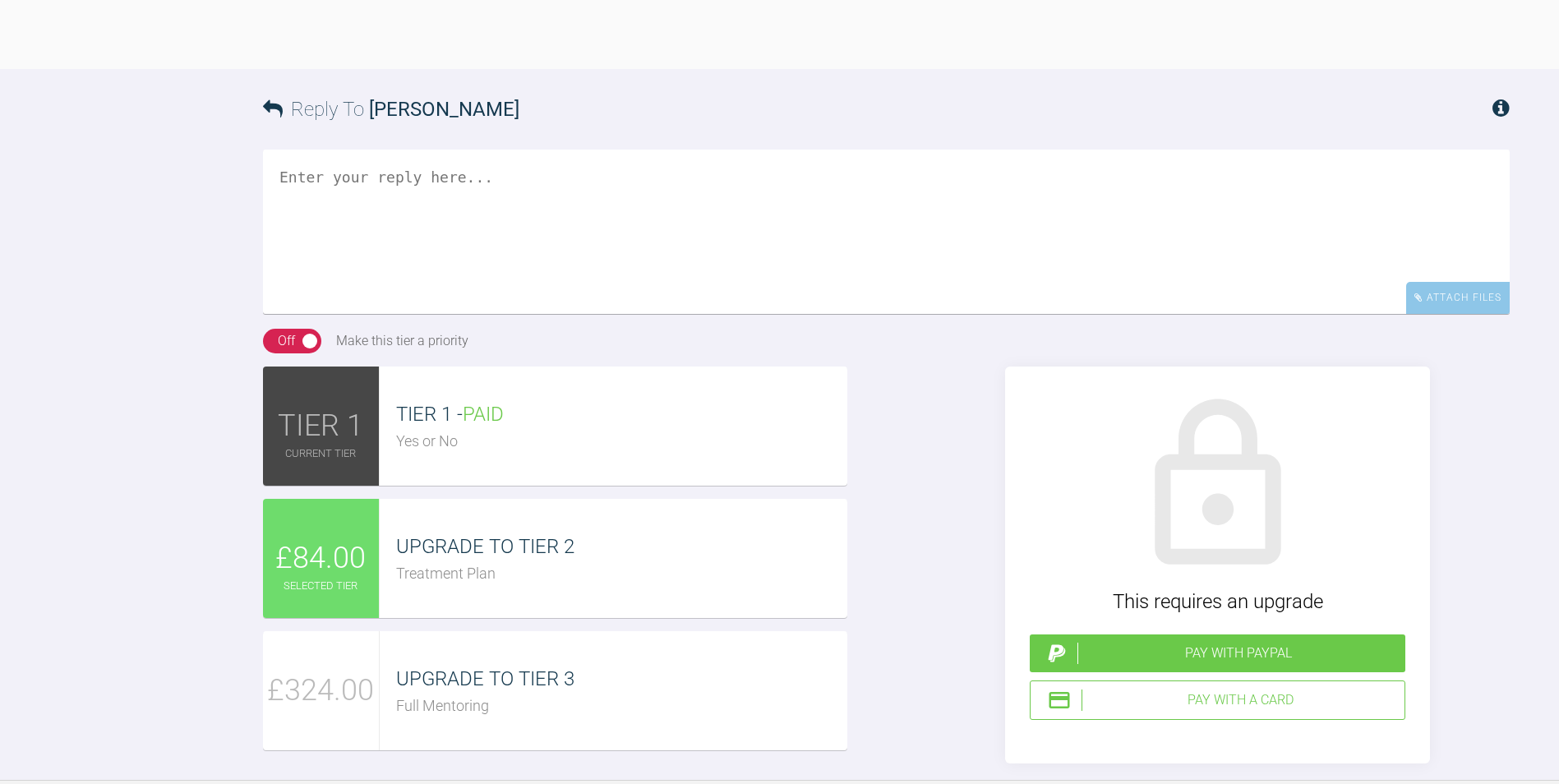
click at [461, 314] on textarea at bounding box center [886, 231] width 1246 height 164
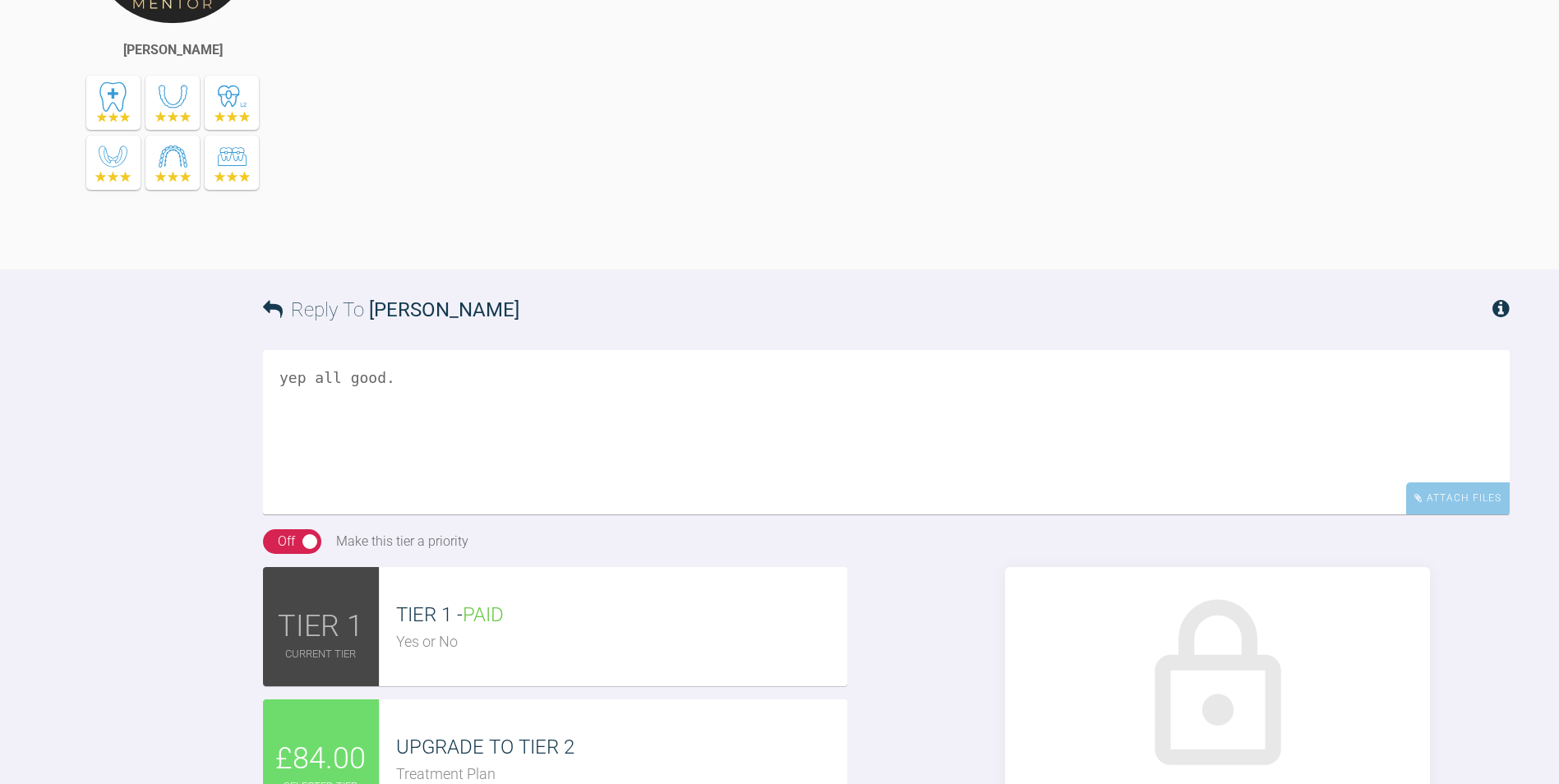
scroll to position [1290, 0]
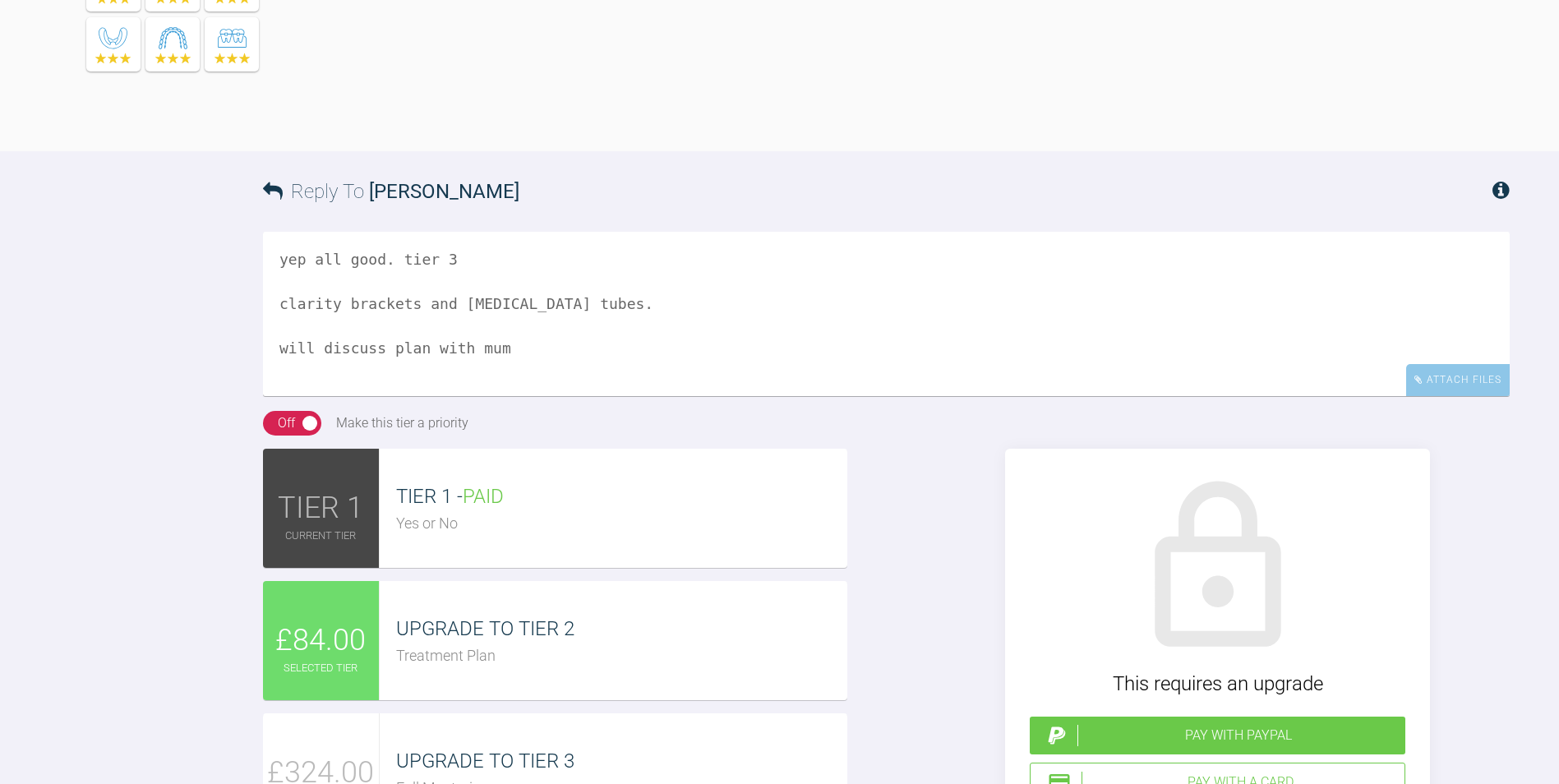
type textarea "yep all good. tier 3 clarity brackets and [MEDICAL_DATA] tubes. will discuss pl…"
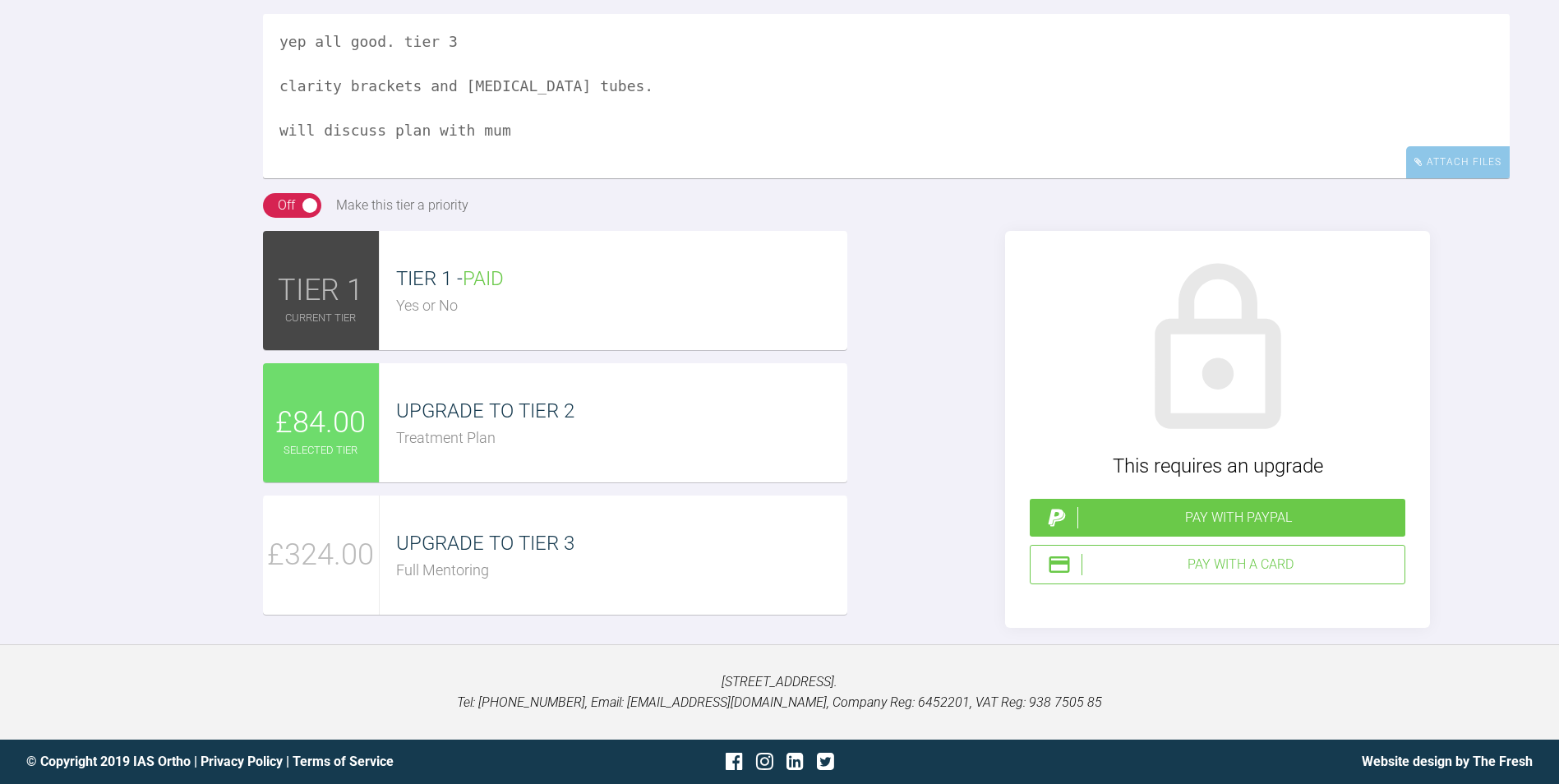
scroll to position [1618, 0]
drag, startPoint x: 490, startPoint y: 376, endPoint x: 184, endPoint y: 239, distance: 335.3
click at [184, 239] on div "Reply To [PERSON_NAME] yep all good. tier 3 clarity brackets and [MEDICAL_DATA]…" at bounding box center [779, 280] width 1559 height 694
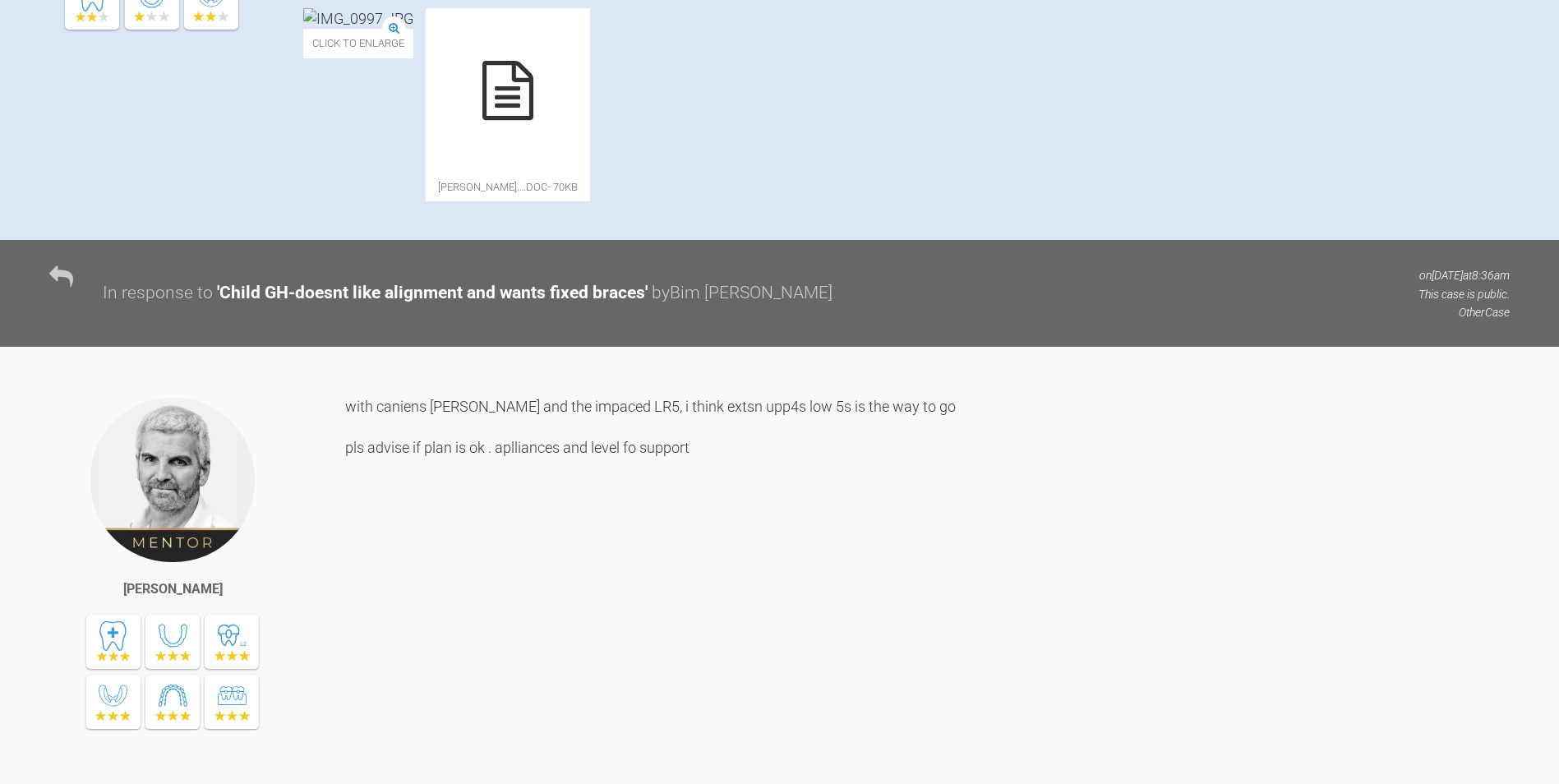
scroll to position [0, 0]
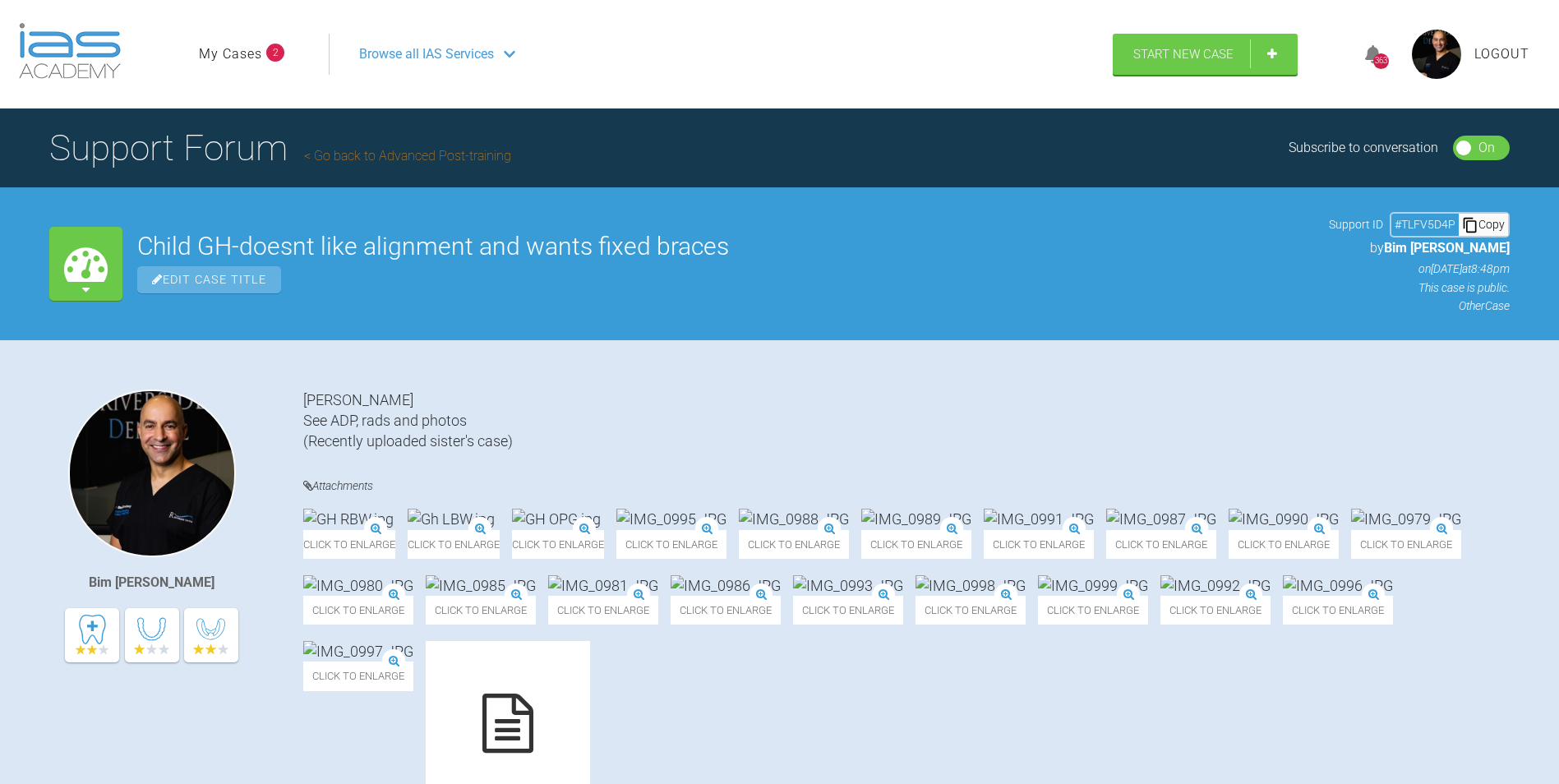
click at [234, 50] on link "My Cases" at bounding box center [230, 54] width 64 height 21
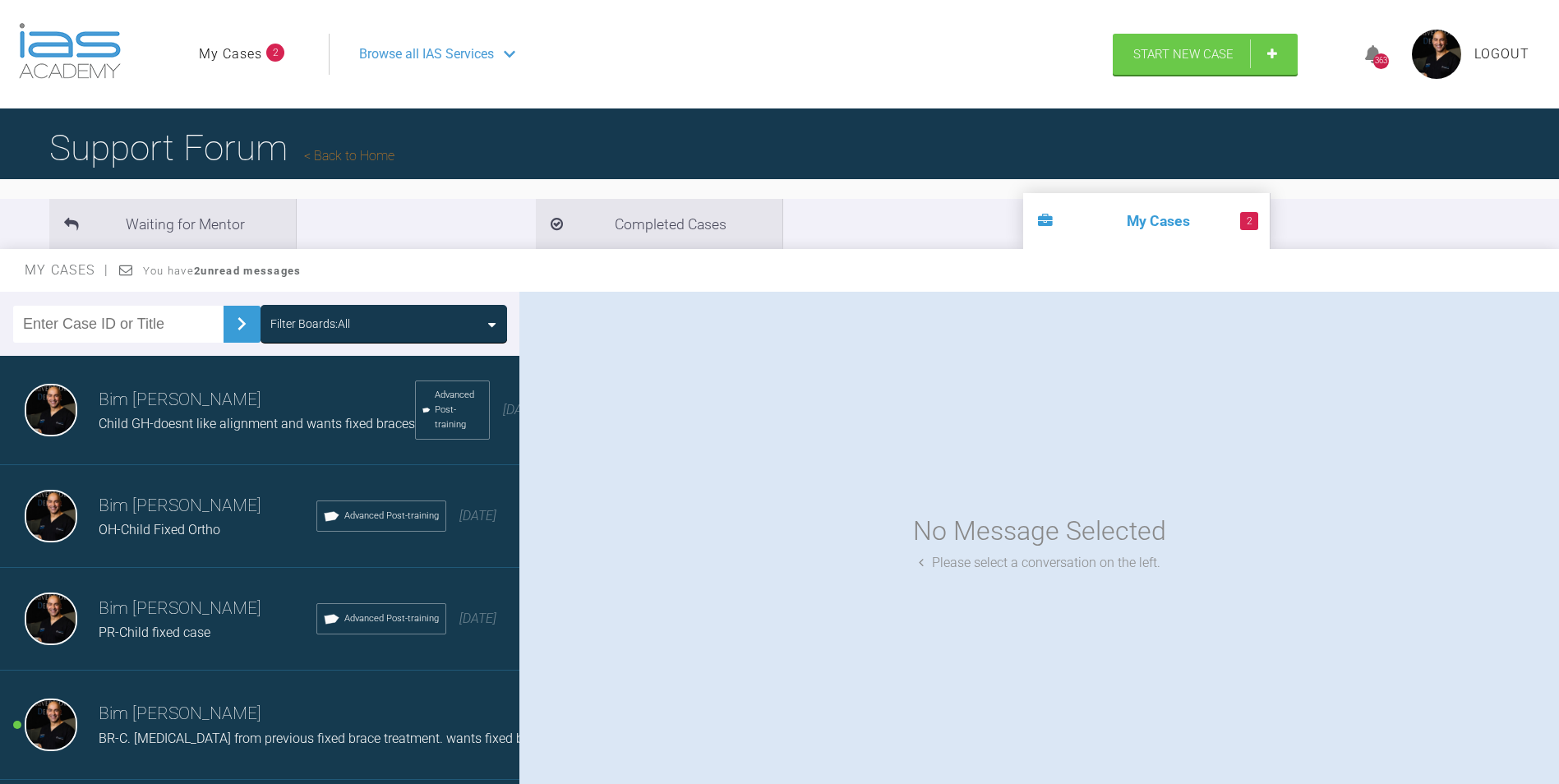
click at [177, 529] on span "OH-Child Fixed Ortho" at bounding box center [158, 529] width 121 height 16
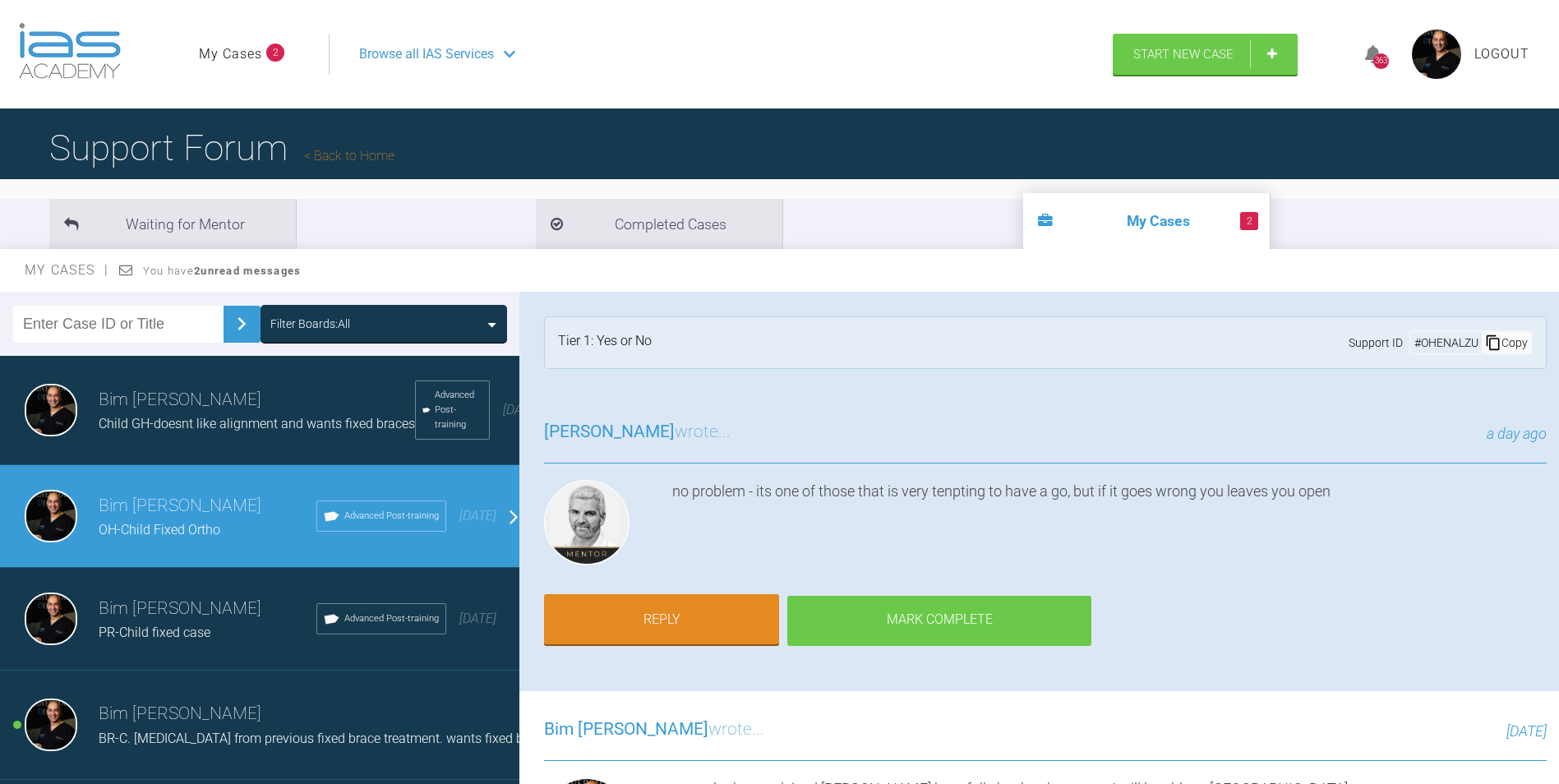
click at [1008, 623] on div "Mark Complete" at bounding box center [939, 621] width 304 height 51
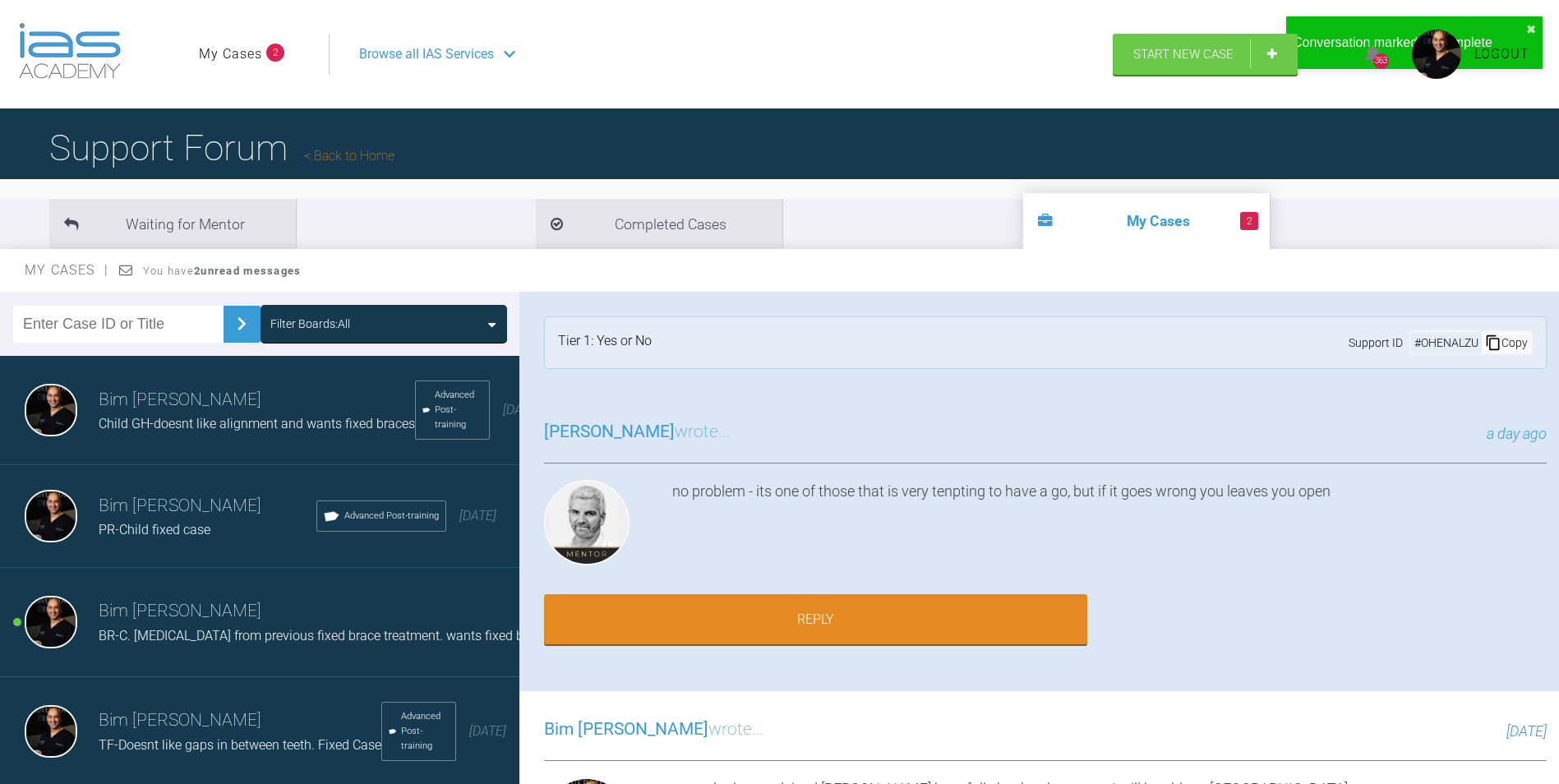
scroll to position [83, 0]
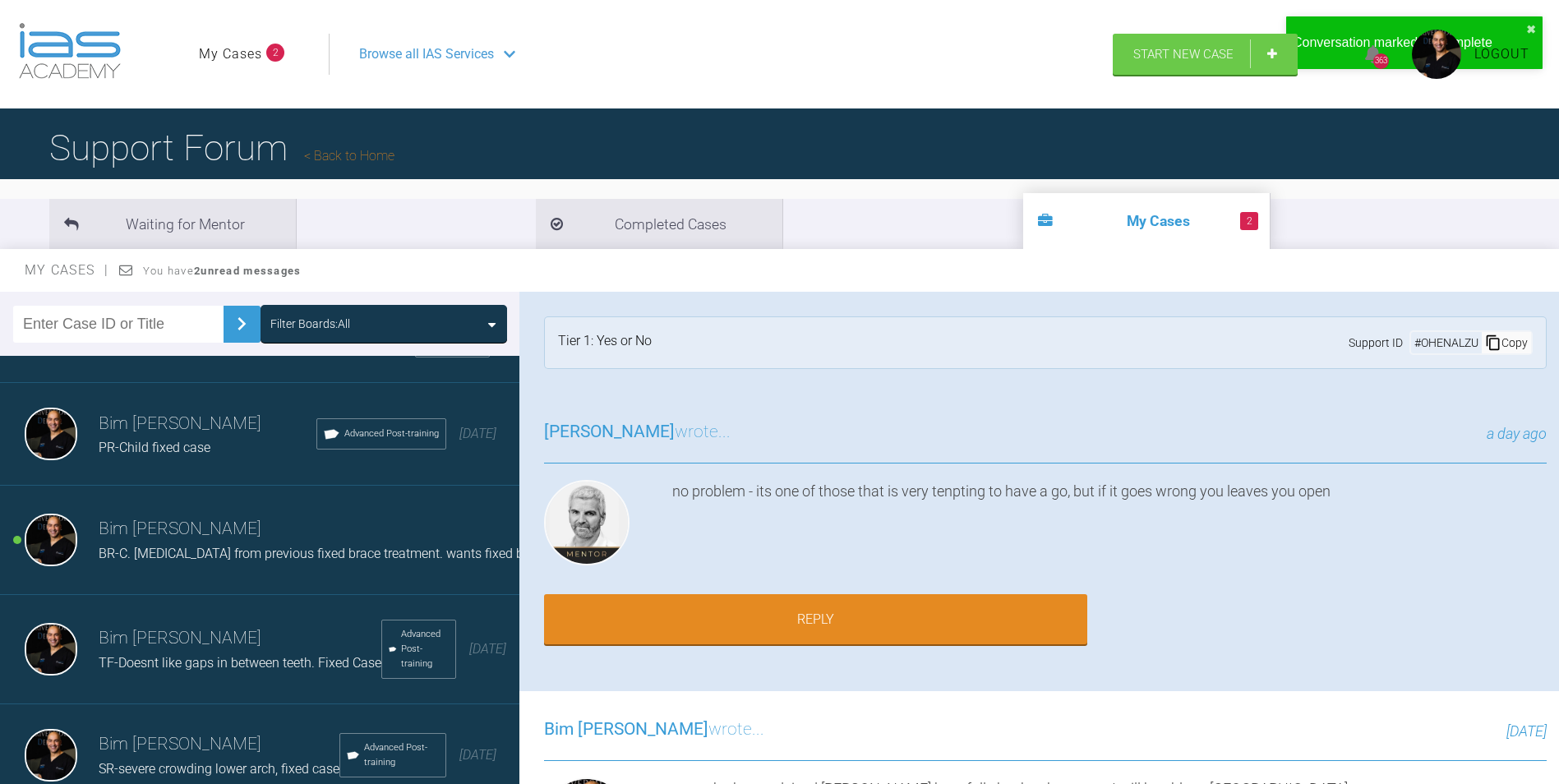
click at [169, 533] on h3 "Bim [PERSON_NAME]" at bounding box center [394, 529] width 593 height 28
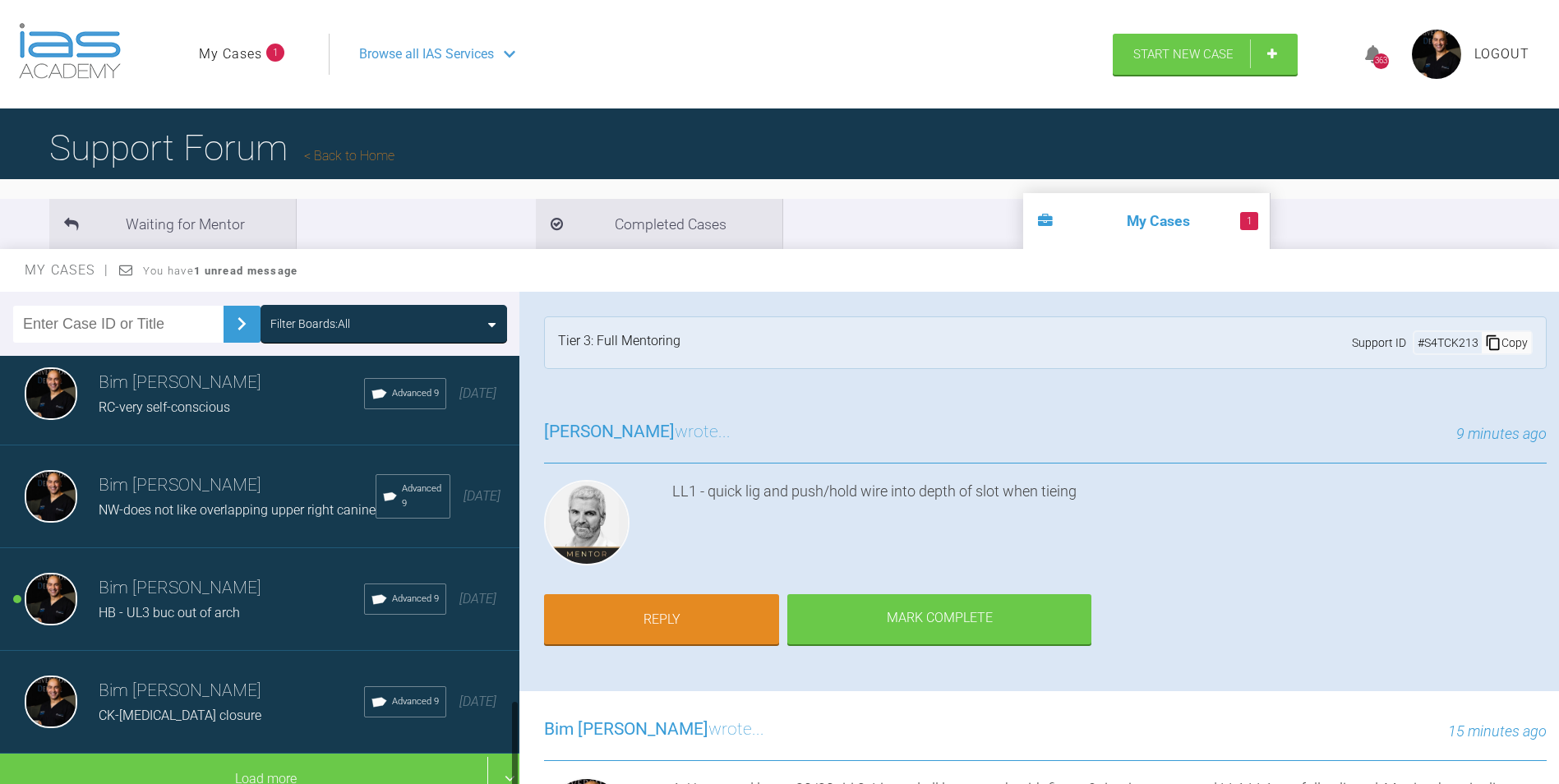
scroll to position [1629, 0]
click at [200, 605] on span "HB - UL3 buc out of arch" at bounding box center [168, 612] width 141 height 16
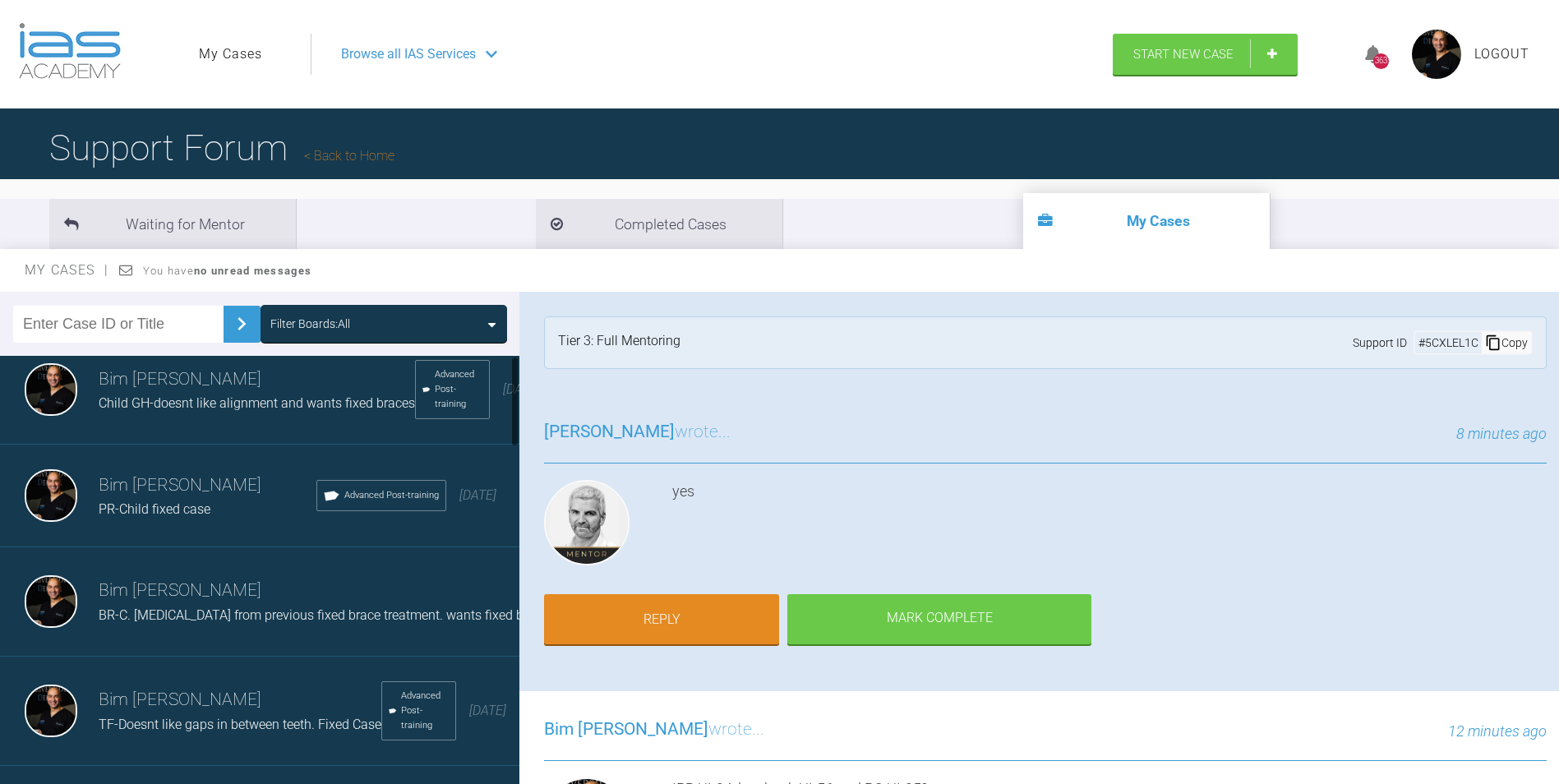
scroll to position [0, 0]
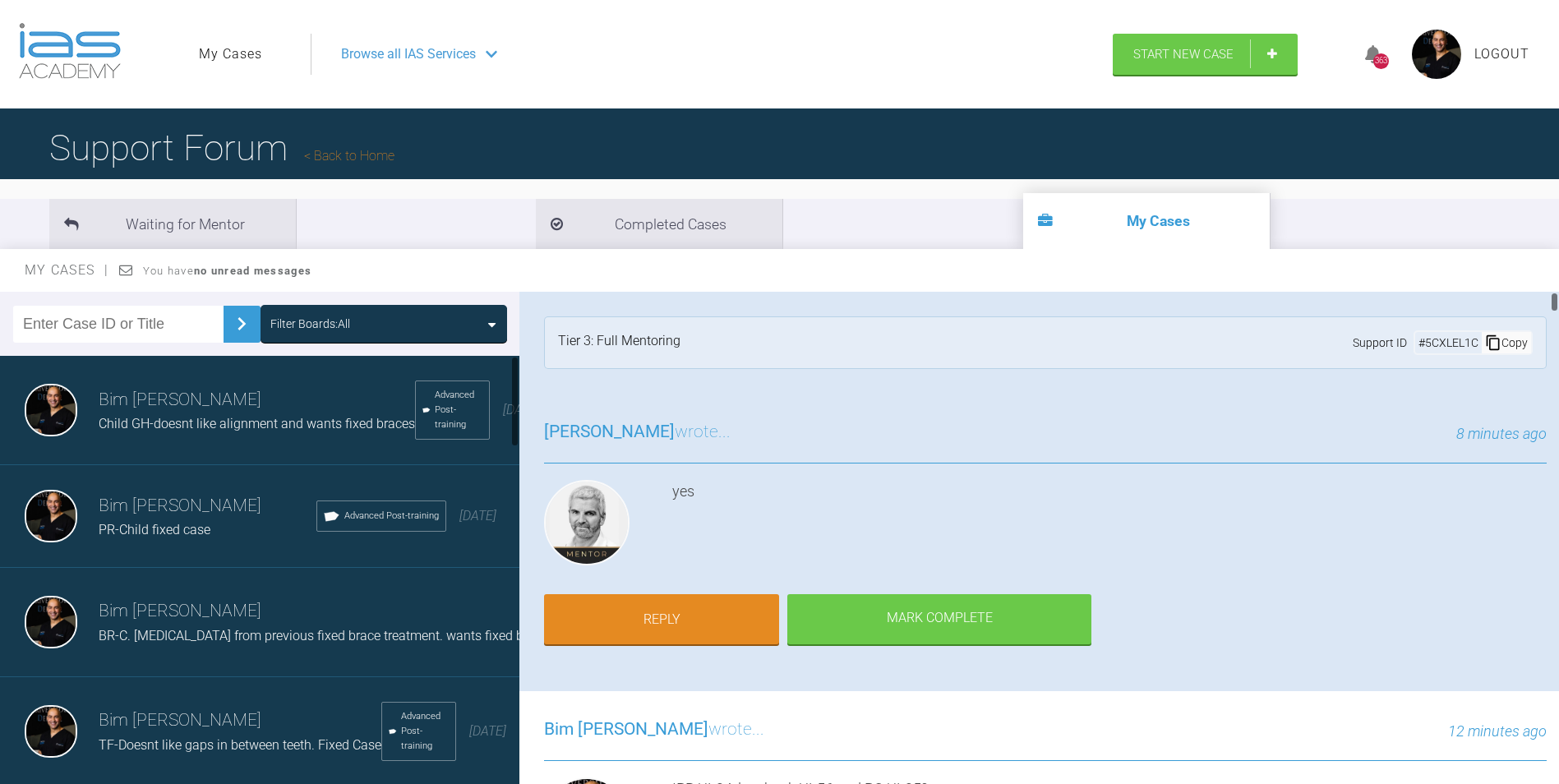
click at [229, 63] on link "My Cases" at bounding box center [230, 54] width 64 height 21
click at [1511, 54] on span "Logout" at bounding box center [1501, 54] width 55 height 21
